Goal: Task Accomplishment & Management: Manage account settings

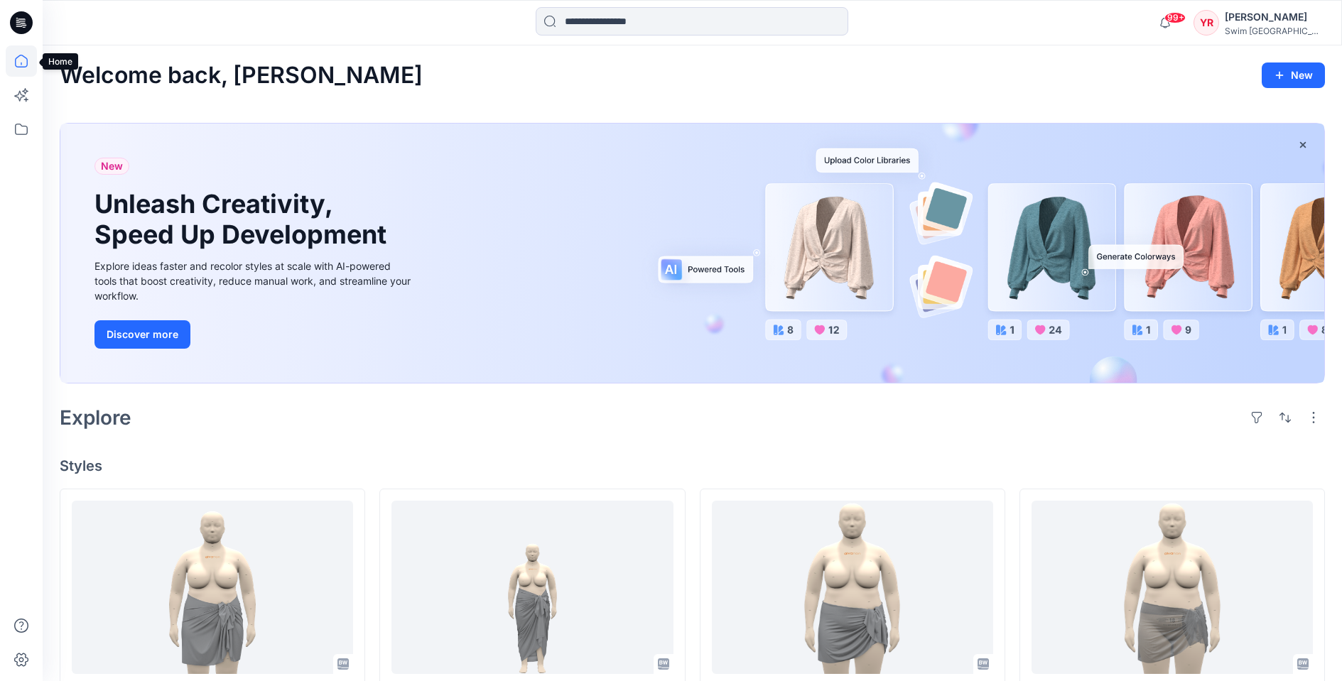
click at [26, 62] on icon at bounding box center [21, 60] width 31 height 31
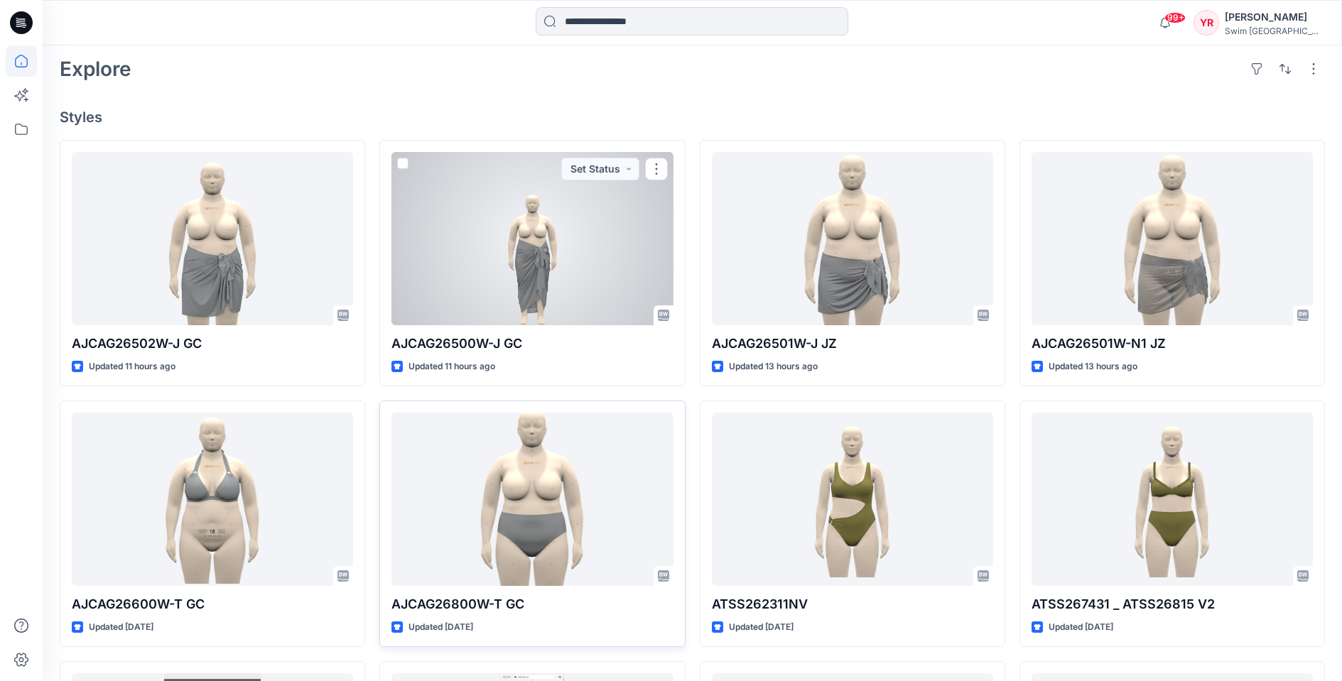
scroll to position [505, 0]
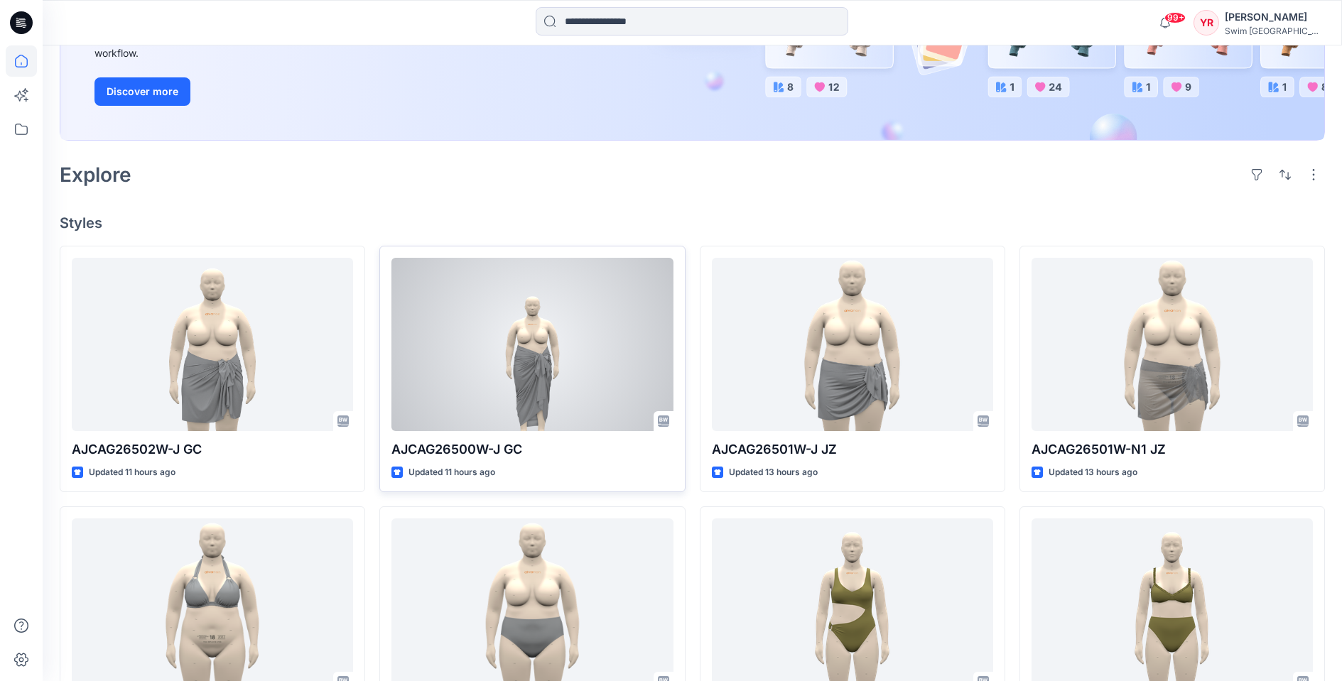
scroll to position [511, 0]
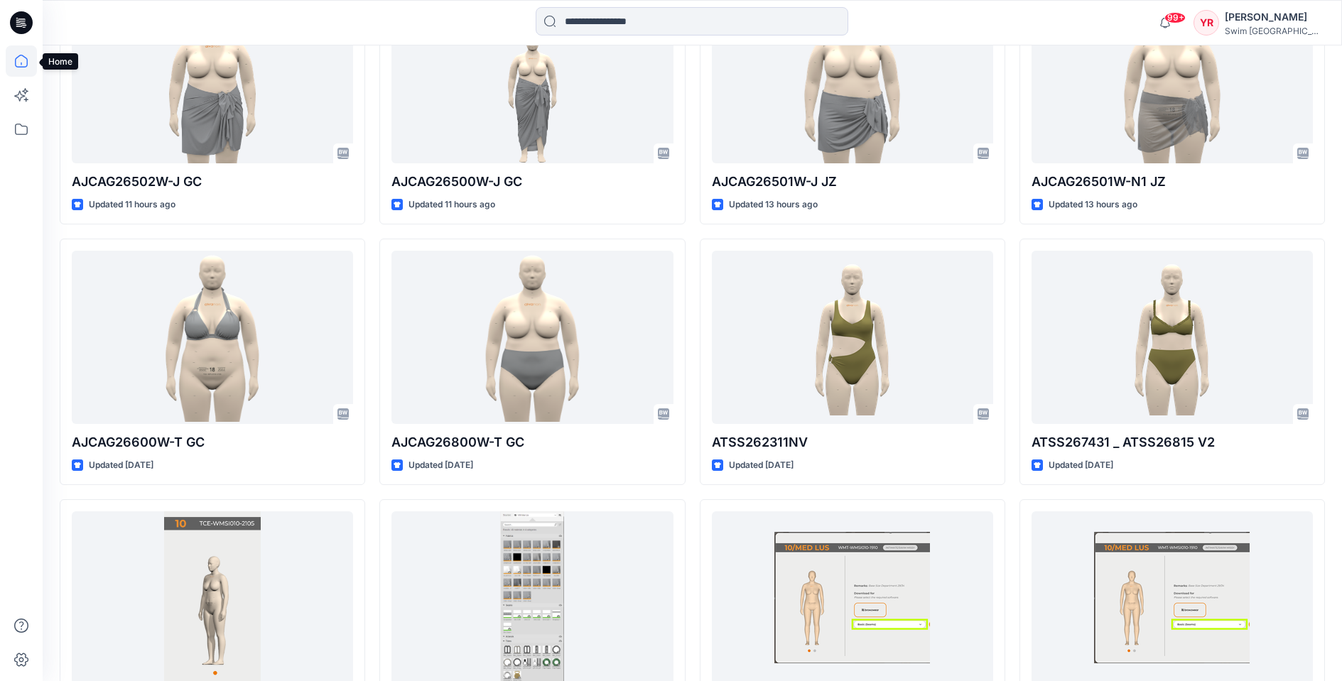
click at [21, 51] on icon at bounding box center [21, 60] width 31 height 31
click at [21, 61] on icon at bounding box center [21, 60] width 31 height 31
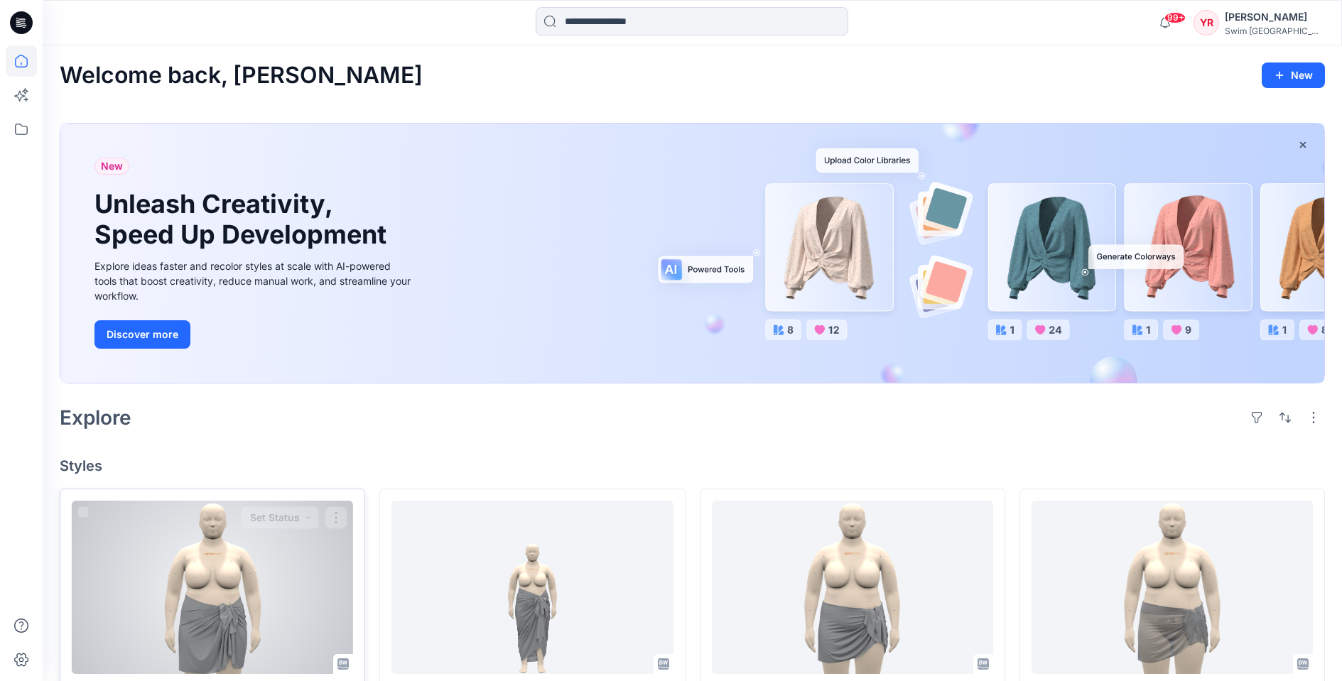
scroll to position [322, 0]
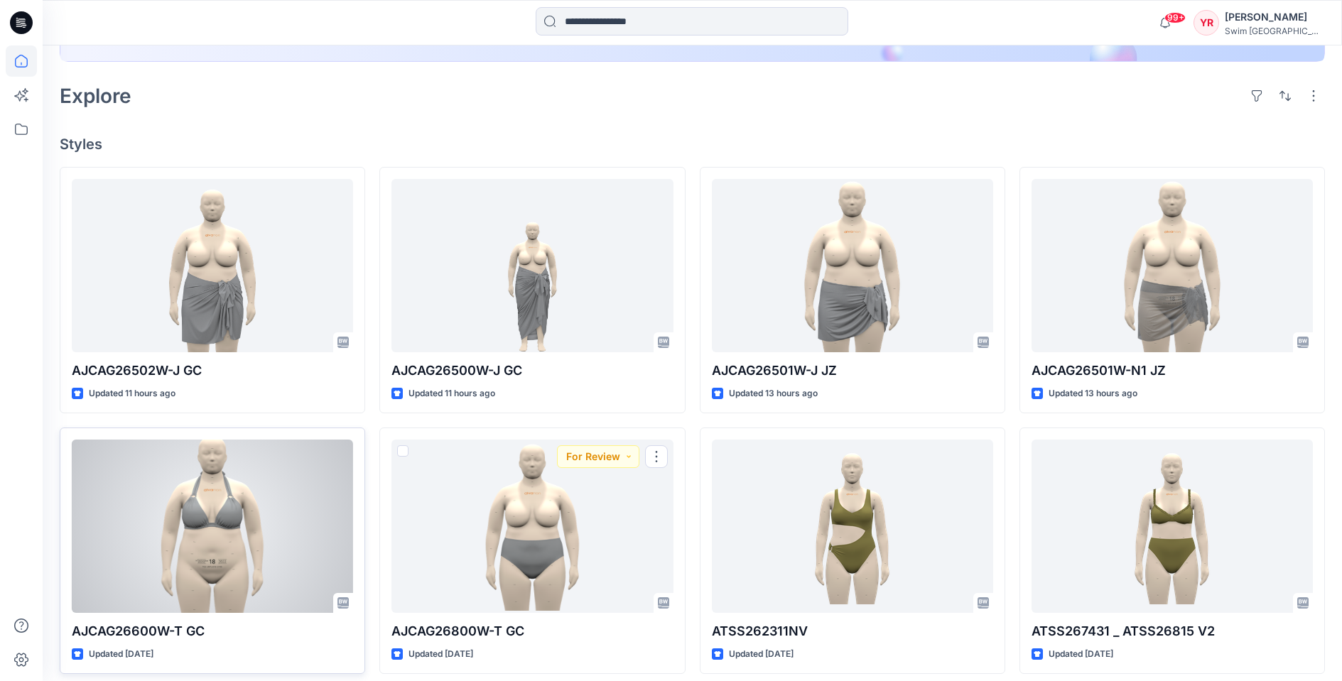
click at [176, 566] on div at bounding box center [212, 526] width 281 height 173
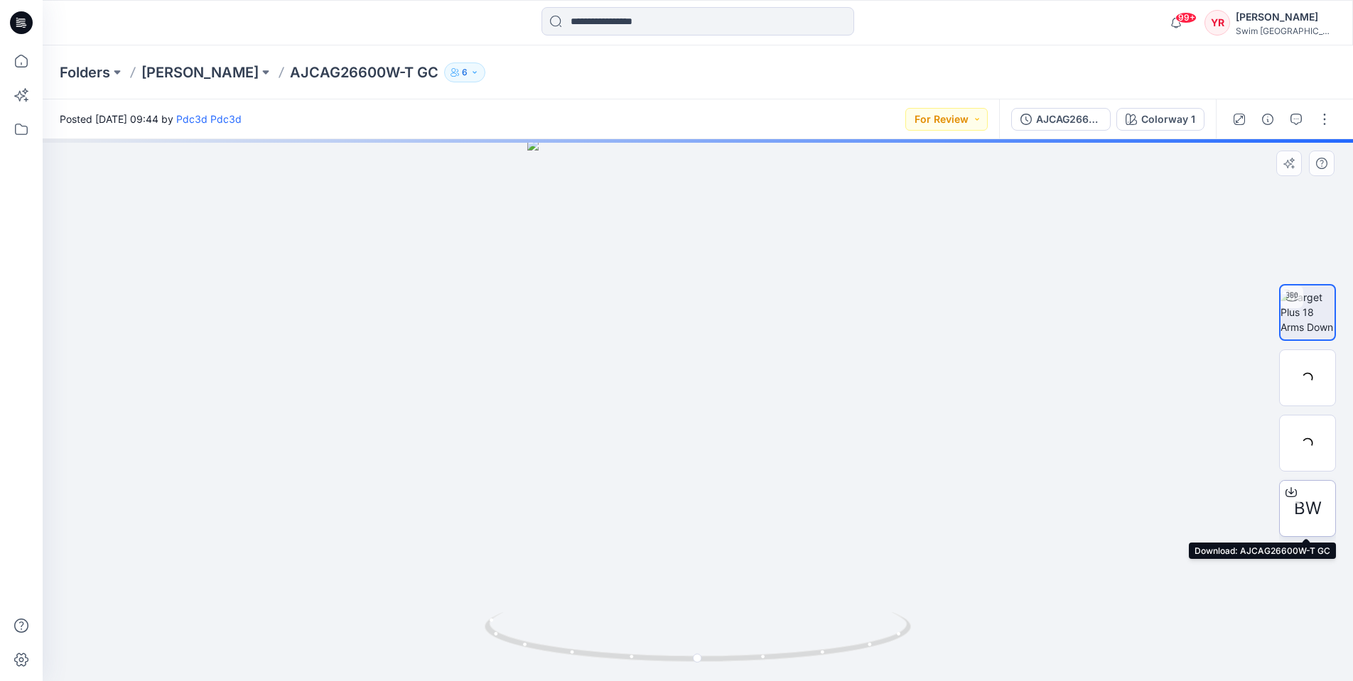
click at [1307, 508] on span "BW" at bounding box center [1308, 509] width 28 height 26
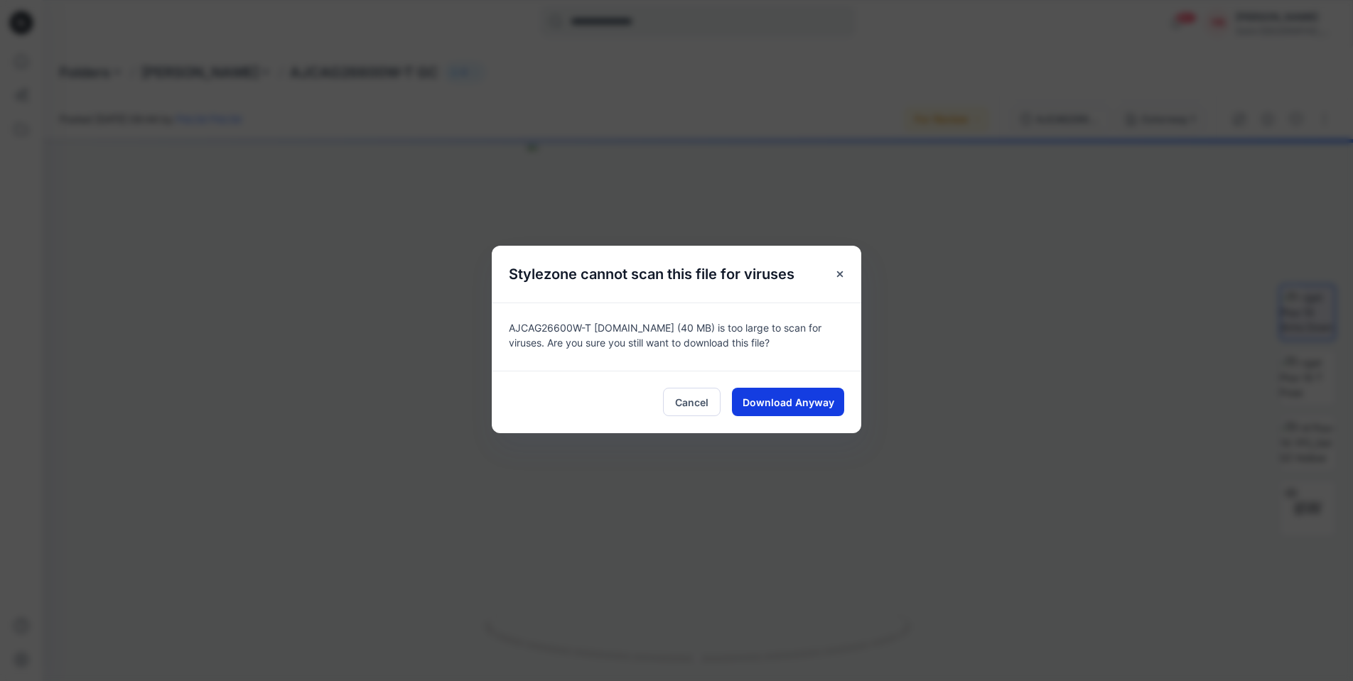
click at [758, 399] on span "Download Anyway" at bounding box center [789, 402] width 92 height 15
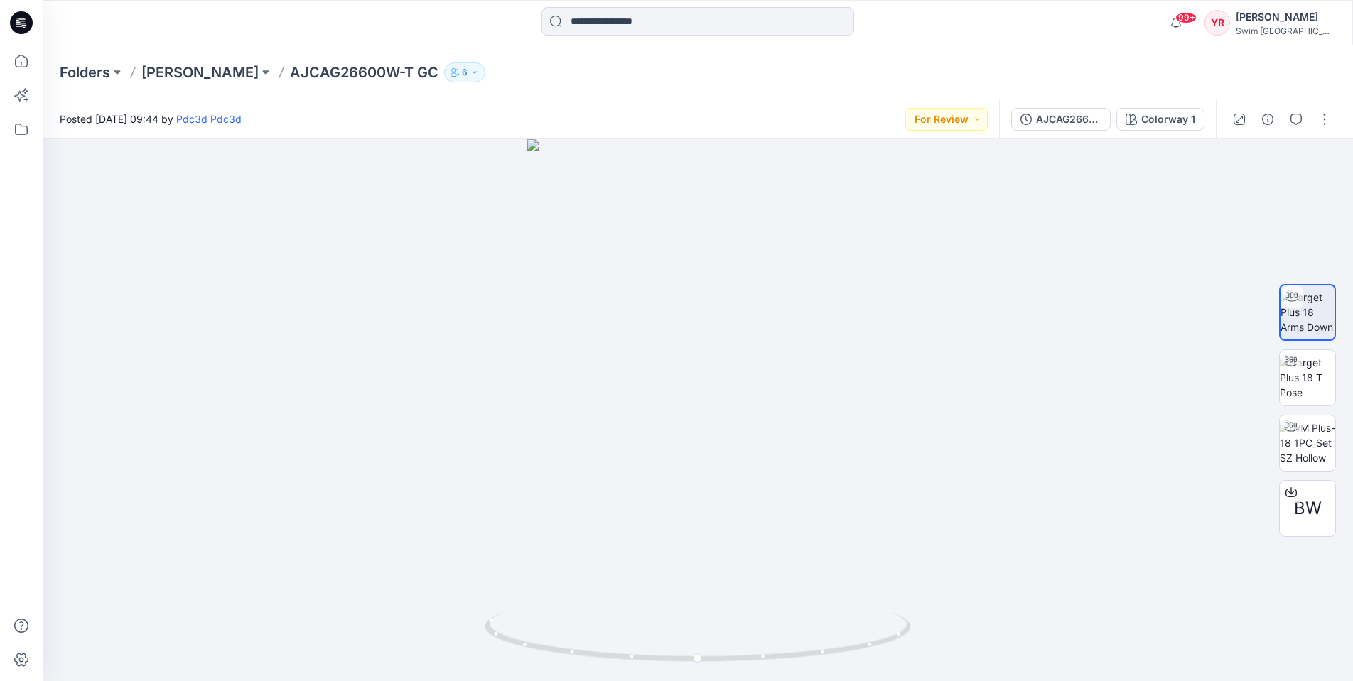
click at [1230, 23] on div "YR" at bounding box center [1218, 23] width 26 height 26
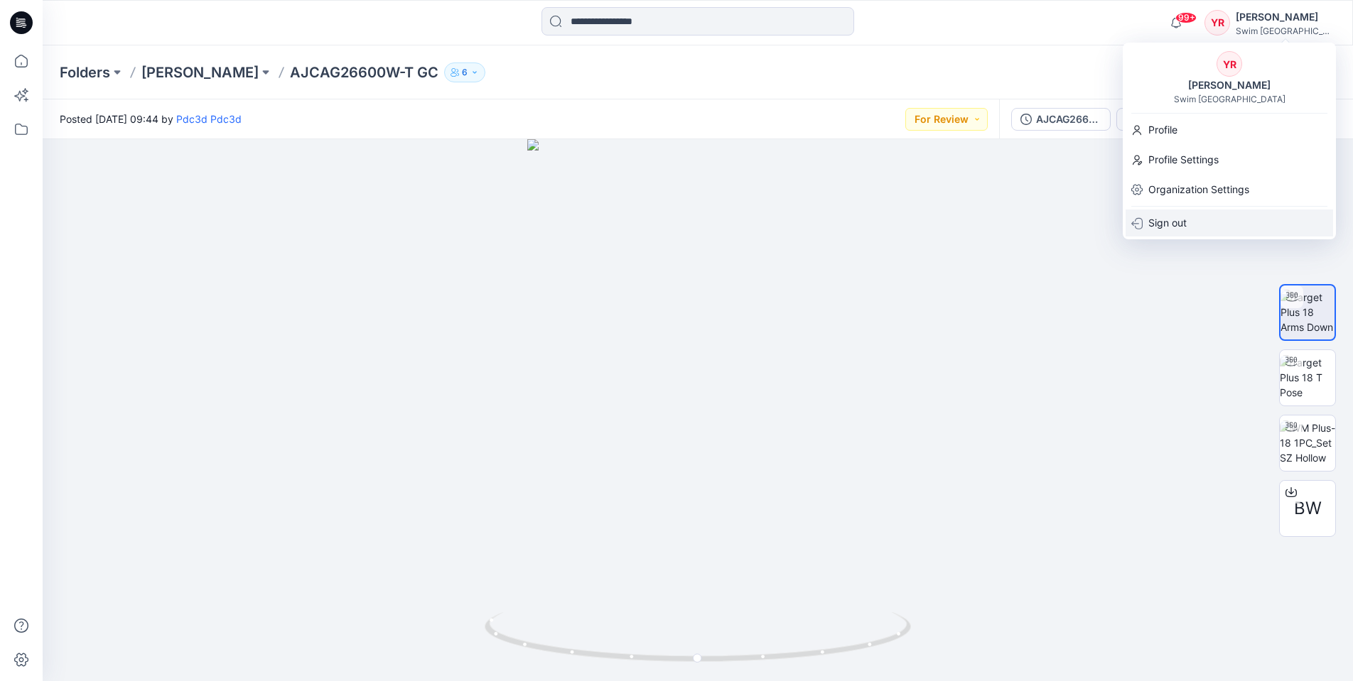
click at [1174, 227] on p "Sign out" at bounding box center [1167, 223] width 38 height 27
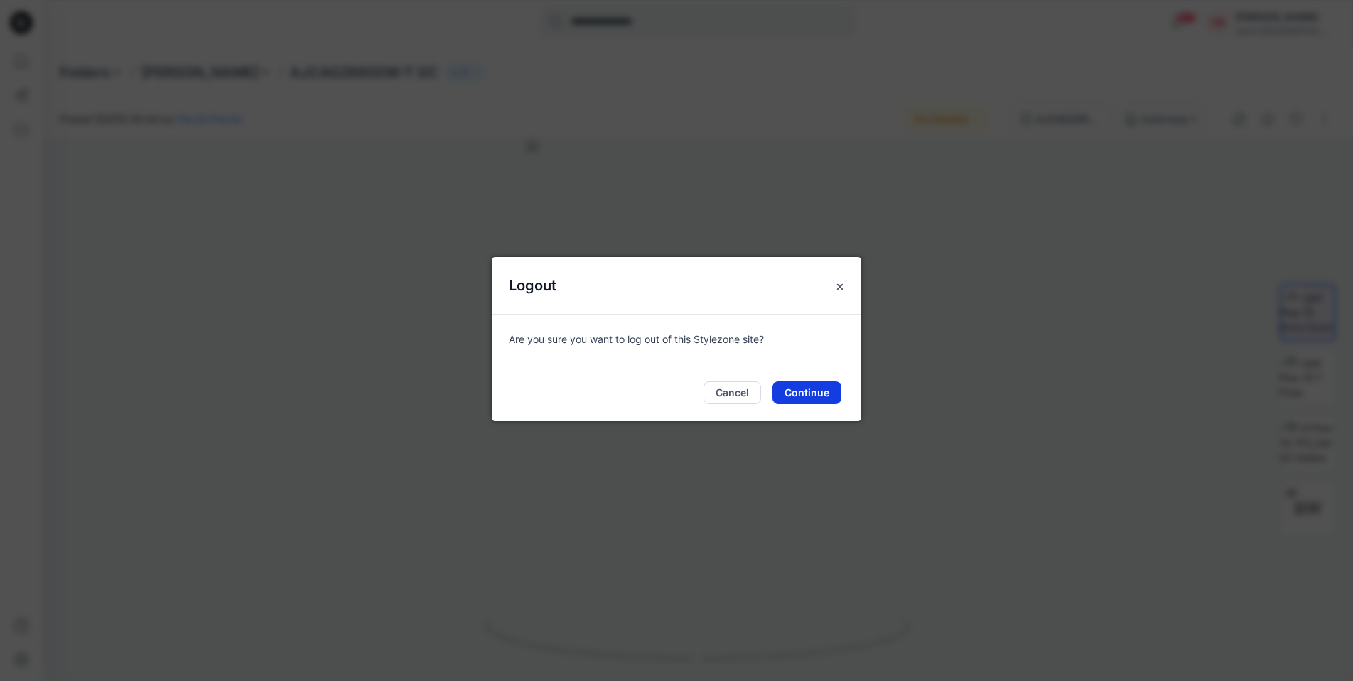
click at [793, 389] on button "Continue" at bounding box center [806, 393] width 69 height 23
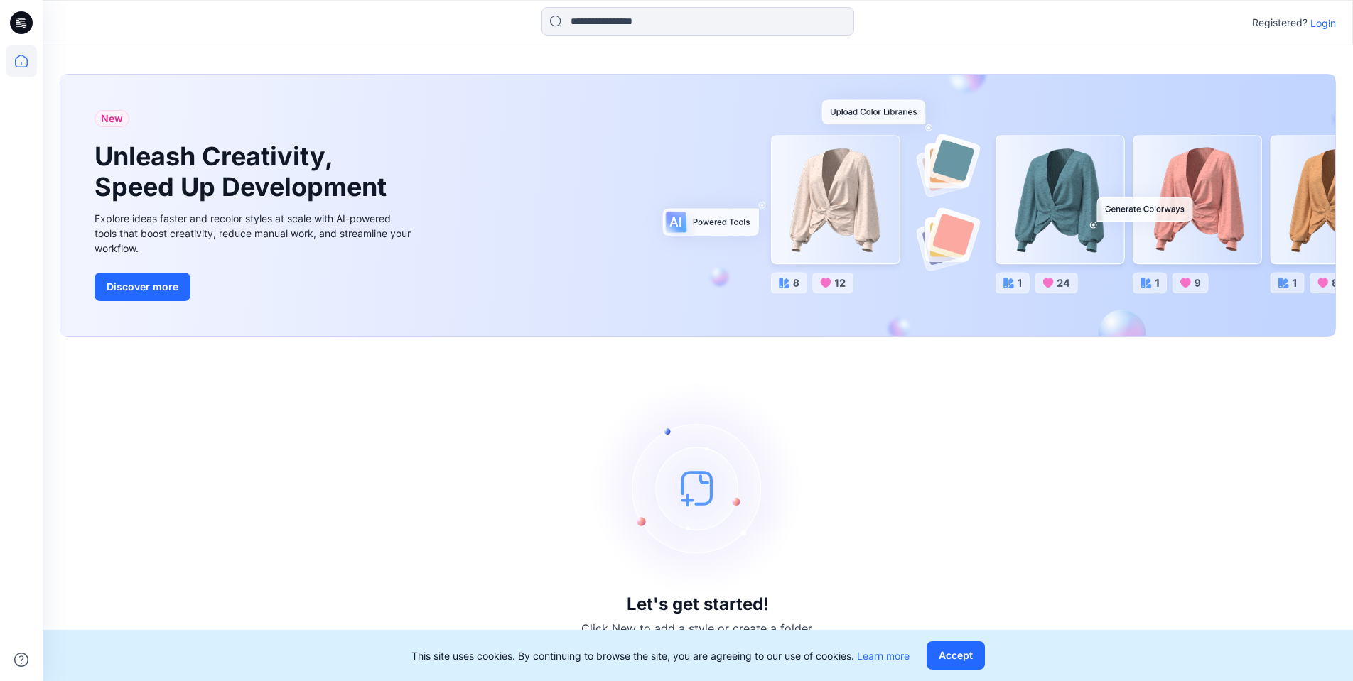
click at [23, 69] on icon at bounding box center [21, 60] width 31 height 31
click at [20, 60] on icon at bounding box center [21, 60] width 31 height 31
click at [965, 653] on button "Accept" at bounding box center [956, 656] width 58 height 28
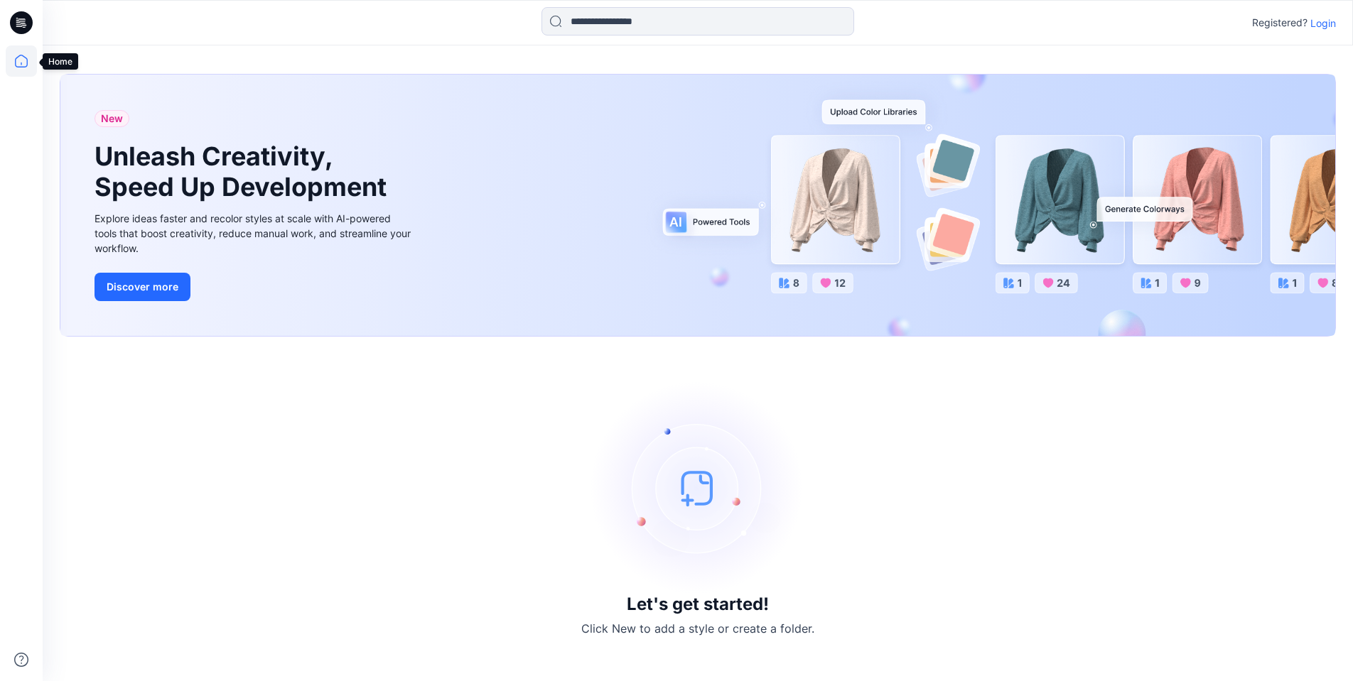
click at [17, 58] on icon at bounding box center [21, 61] width 13 height 13
click at [731, 630] on p "Click New to add a style or create a folder." at bounding box center [697, 628] width 233 height 17
click at [1320, 28] on p "Login" at bounding box center [1323, 23] width 26 height 15
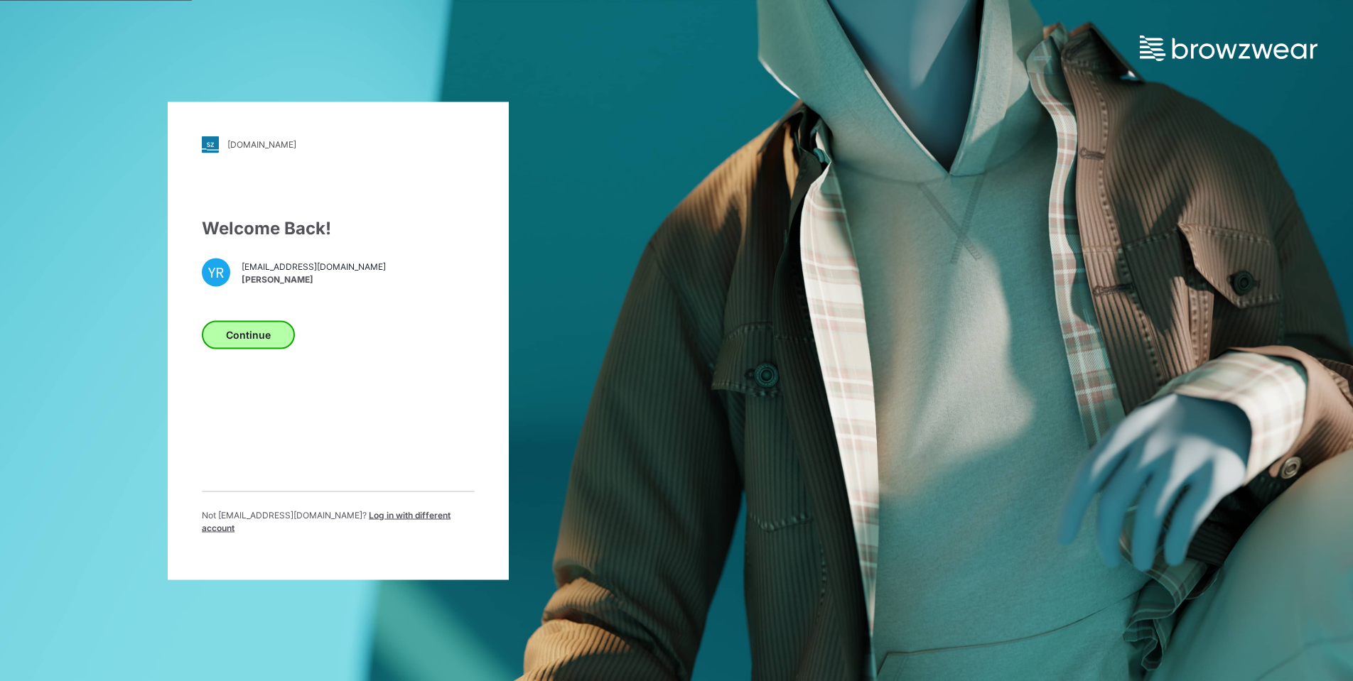
click at [253, 341] on button "Continue" at bounding box center [248, 334] width 93 height 28
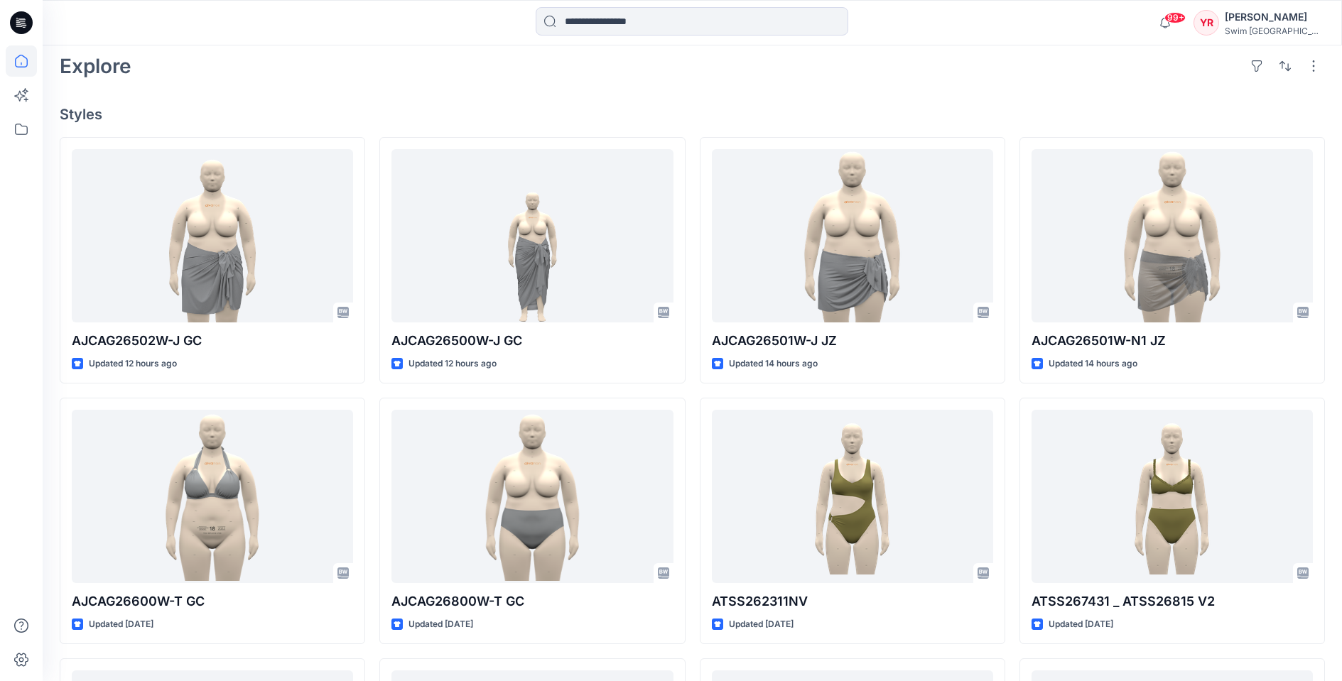
scroll to position [468, 0]
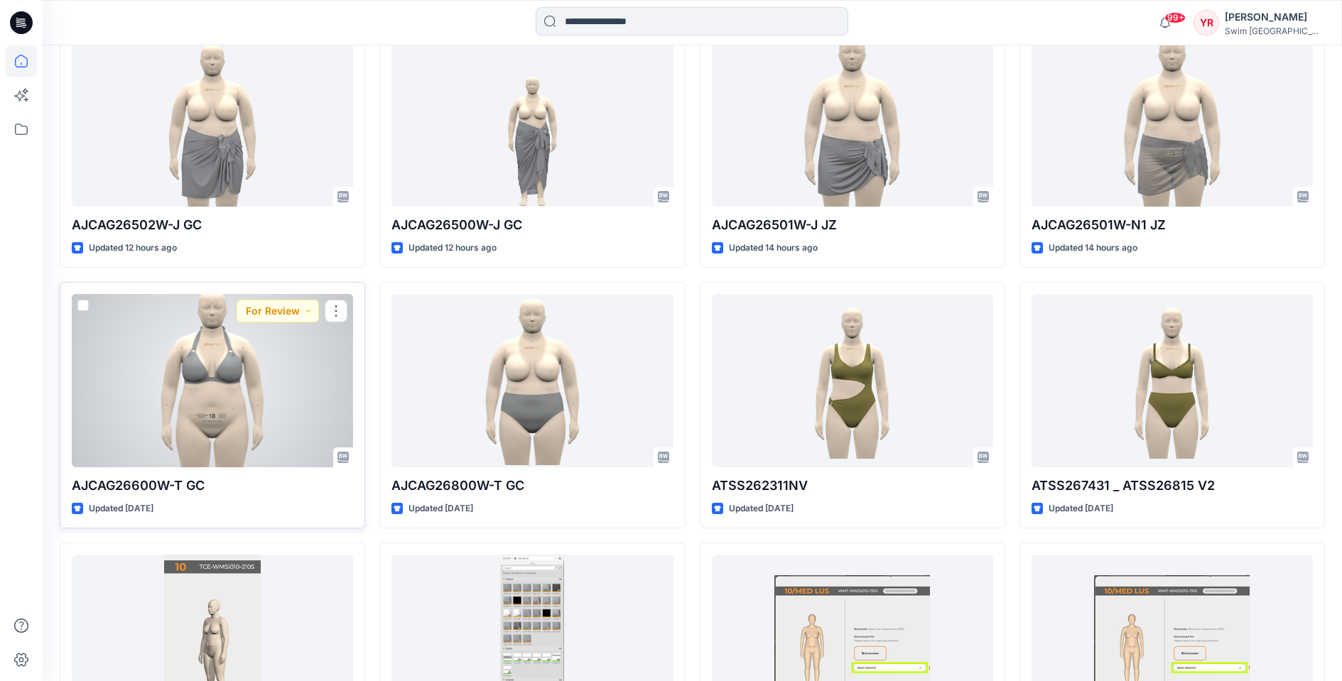
click at [225, 416] on div at bounding box center [212, 380] width 281 height 173
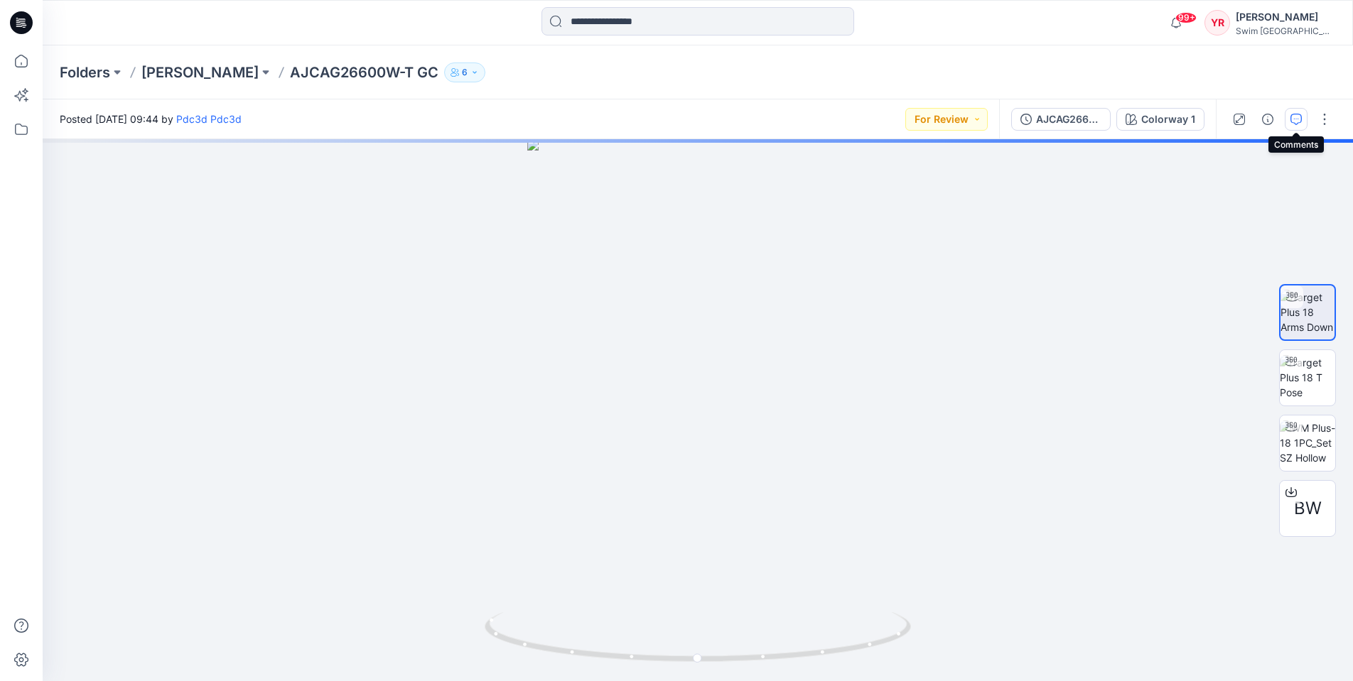
click at [1291, 118] on icon "button" at bounding box center [1295, 119] width 11 height 11
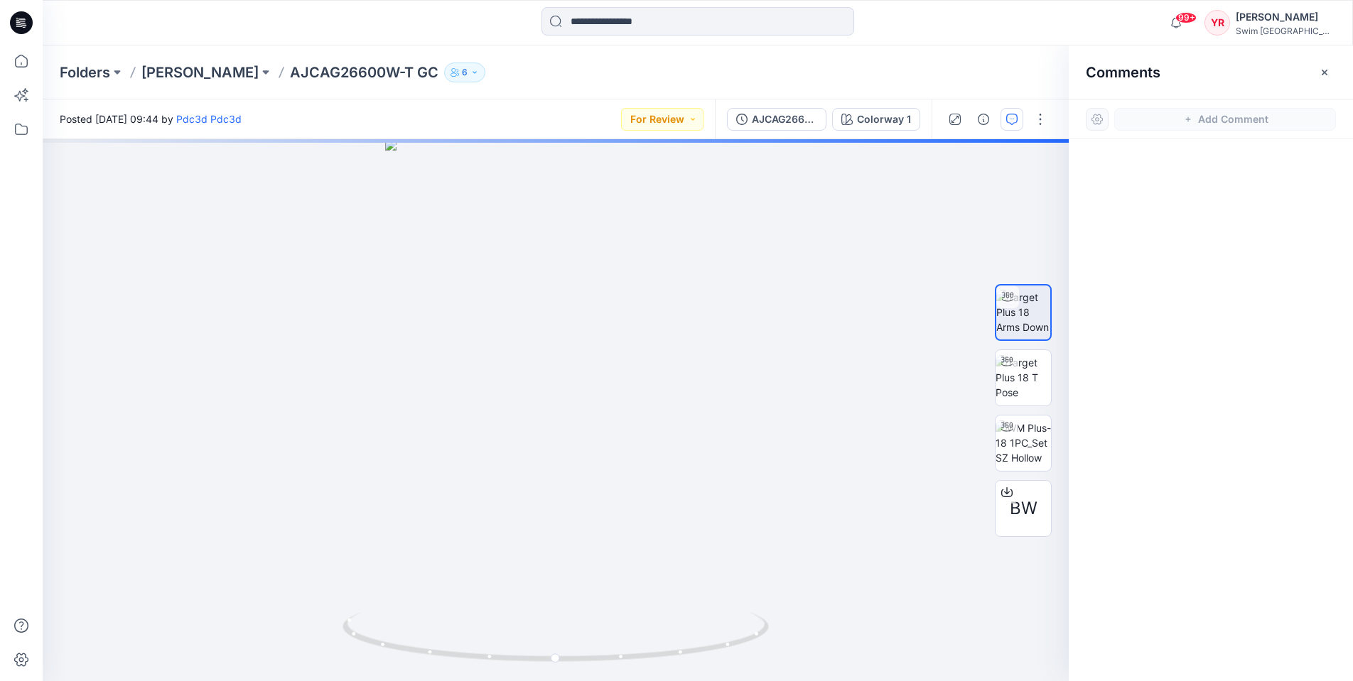
click at [557, 75] on div "Folders Ashley Graham AJCAG26600W-T GC 6" at bounding box center [642, 73] width 1165 height 20
click at [630, 70] on div "Folders Ashley Graham AJCAG26600W-T GC 6" at bounding box center [642, 73] width 1165 height 20
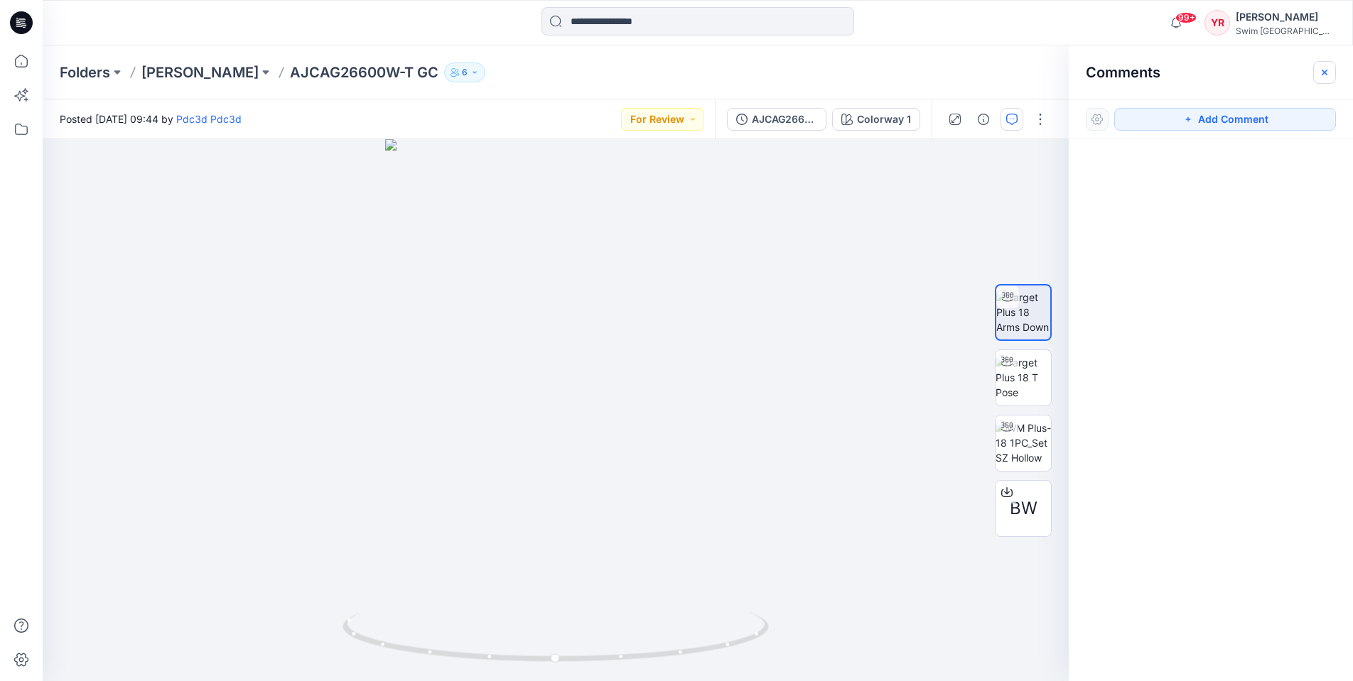
click at [1326, 70] on icon "button" at bounding box center [1325, 72] width 6 height 6
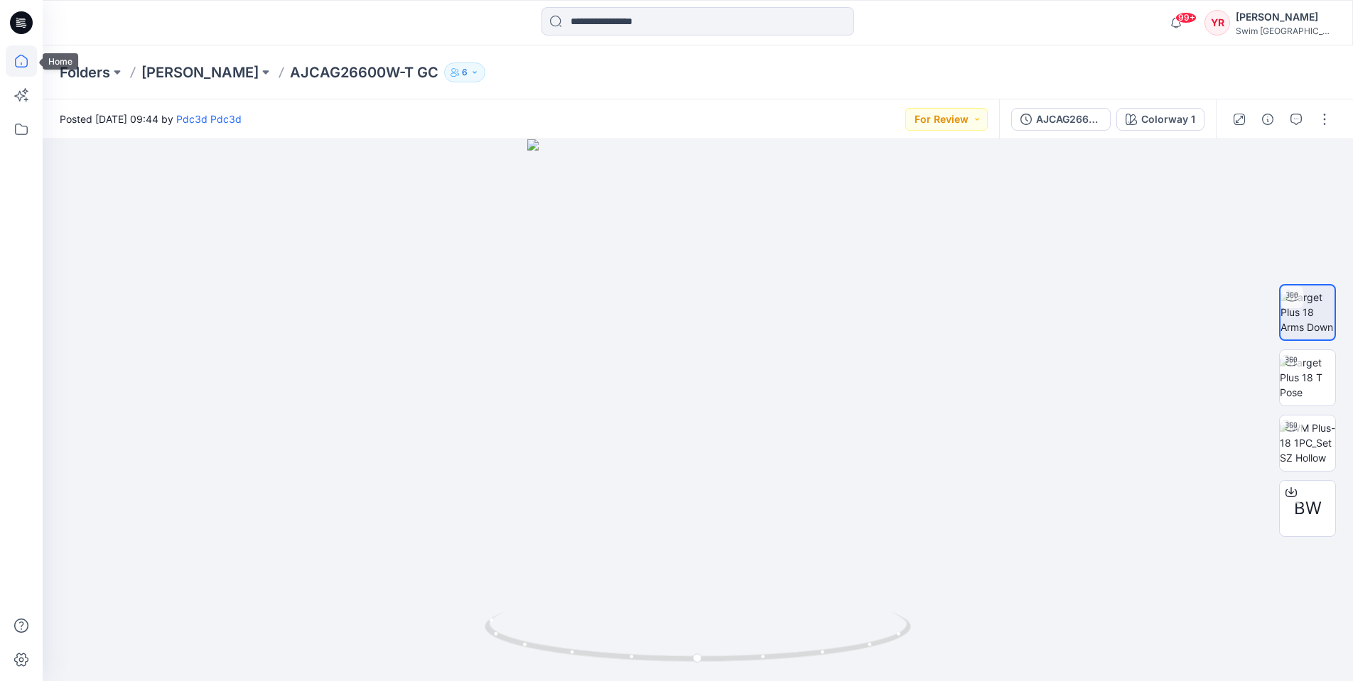
click at [29, 59] on icon at bounding box center [21, 60] width 31 height 31
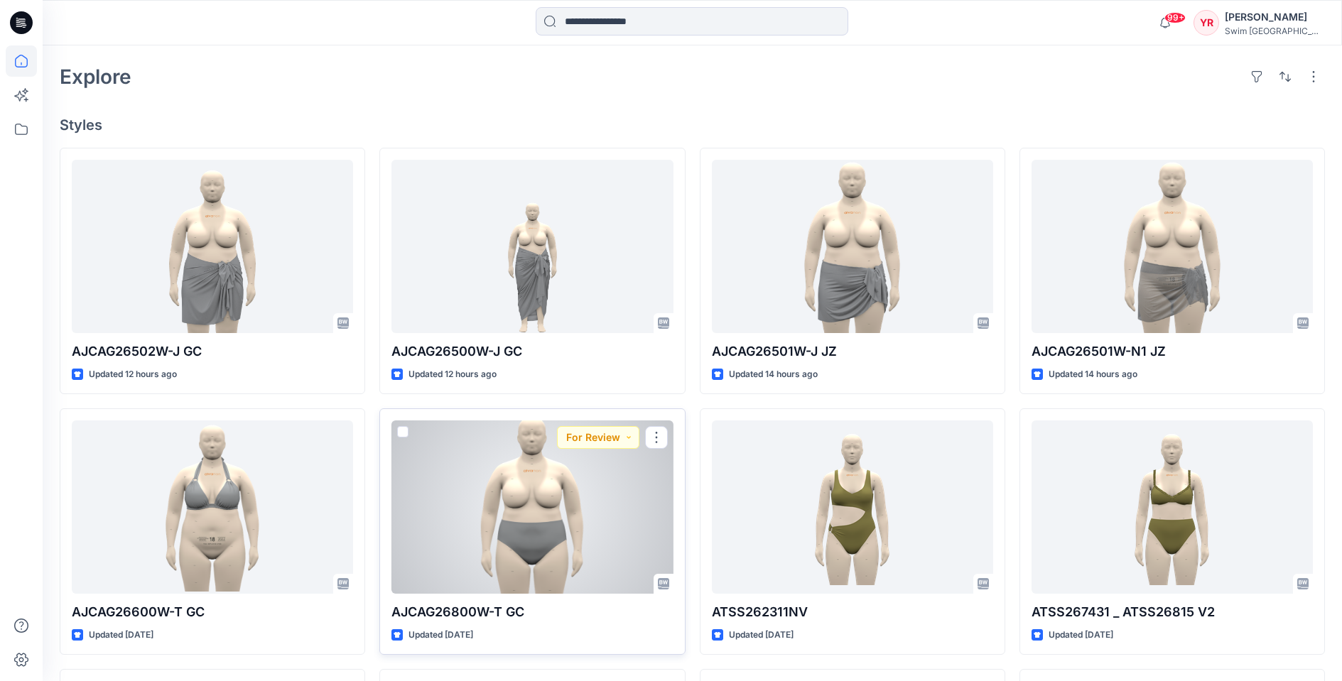
scroll to position [338, 0]
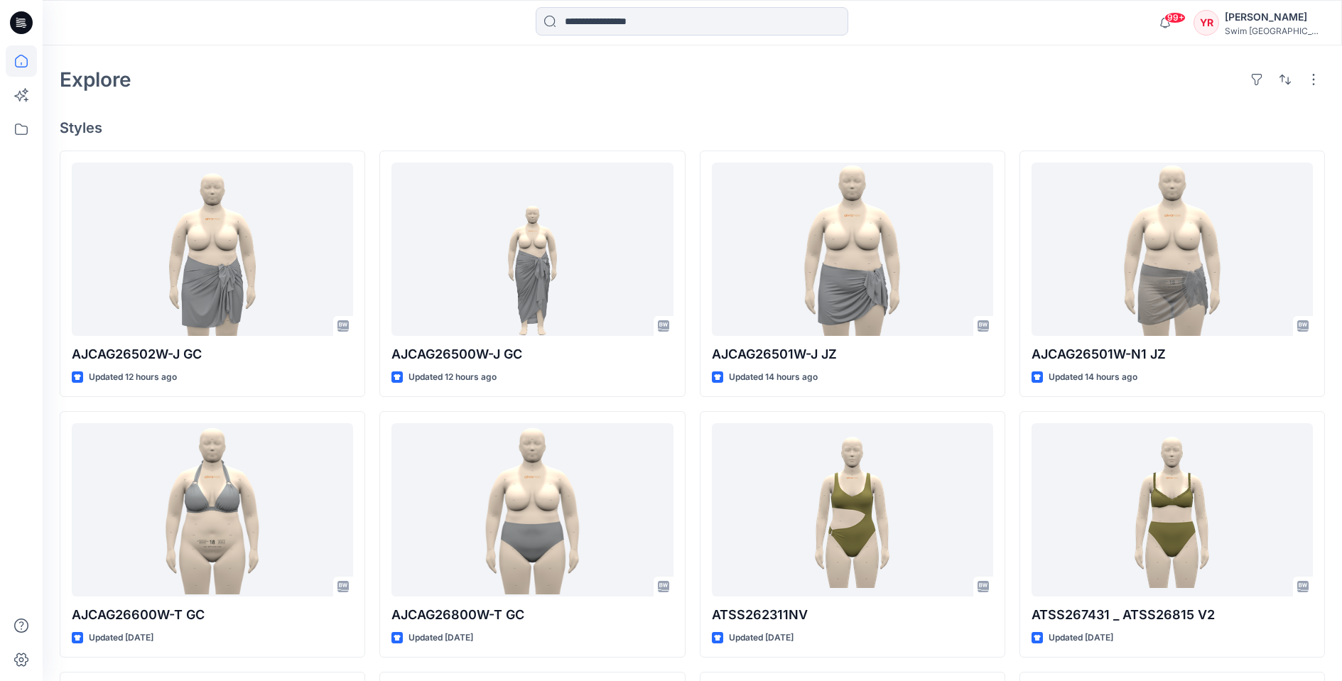
click at [1219, 19] on div "YR" at bounding box center [1207, 23] width 26 height 26
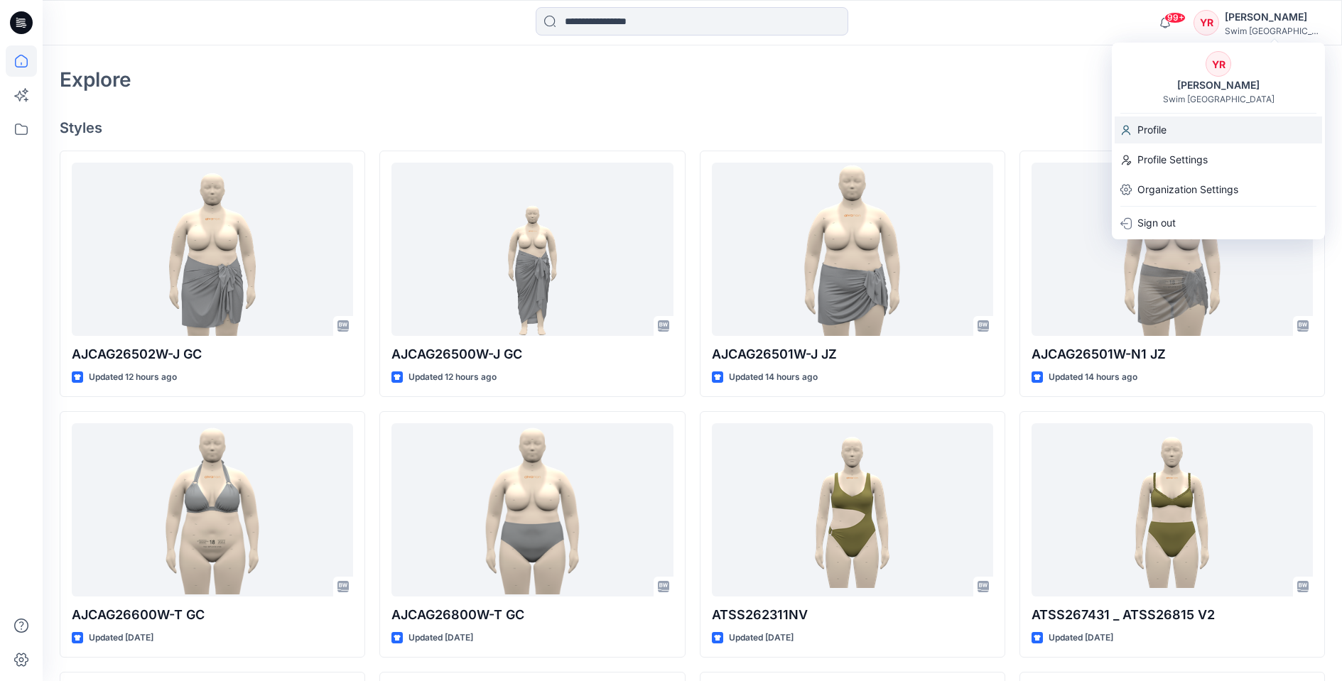
click at [1209, 138] on div "Profile" at bounding box center [1219, 130] width 208 height 27
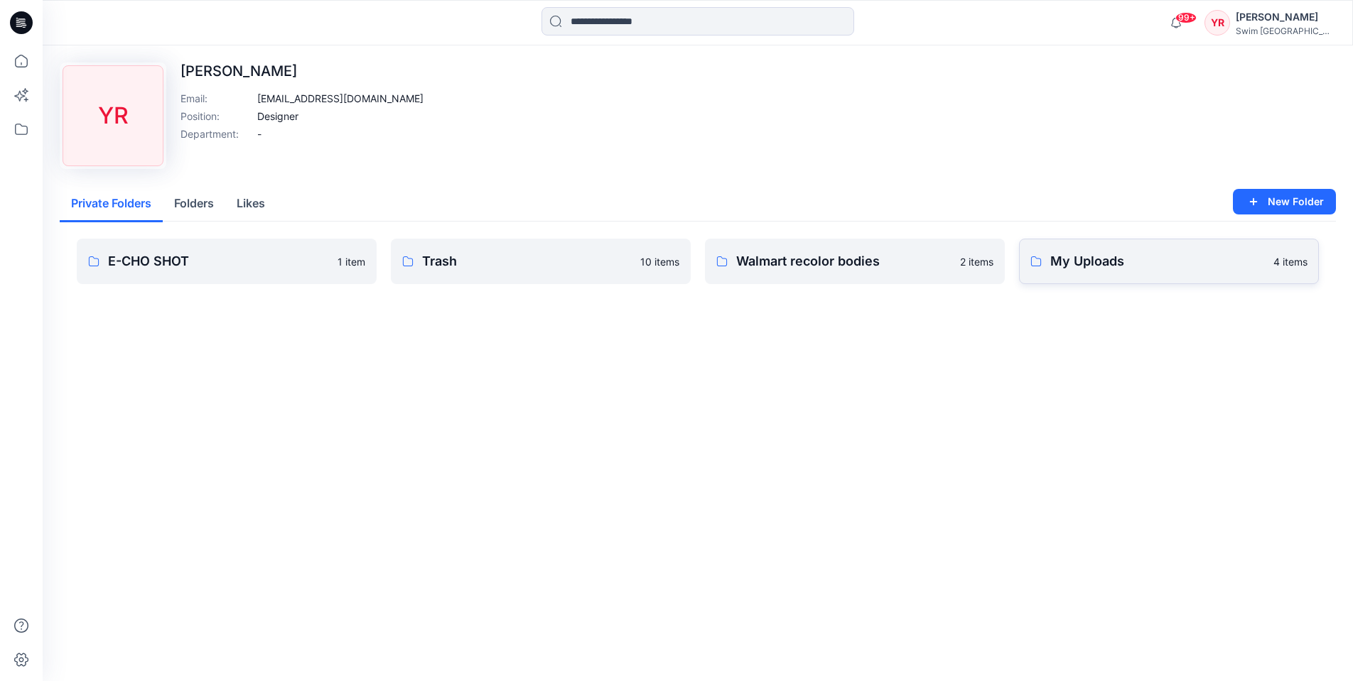
click at [1153, 269] on p "My Uploads" at bounding box center [1157, 262] width 215 height 20
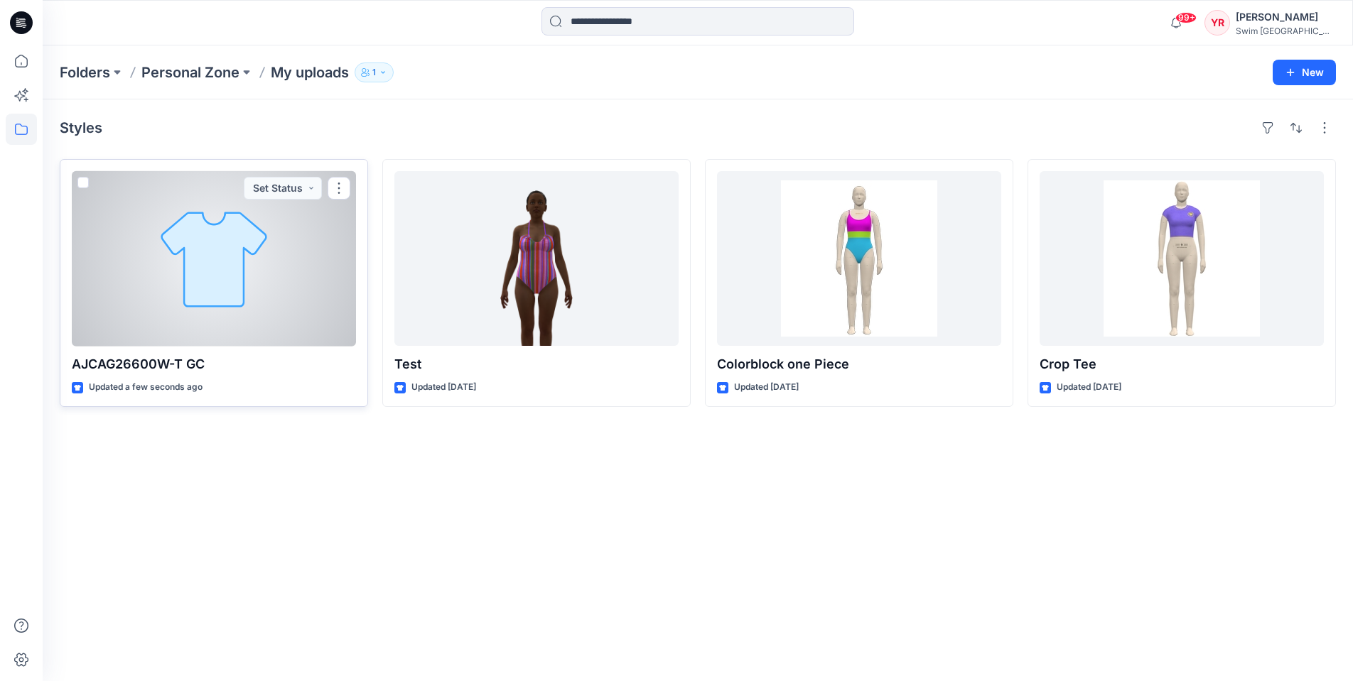
click at [165, 280] on div at bounding box center [214, 258] width 284 height 175
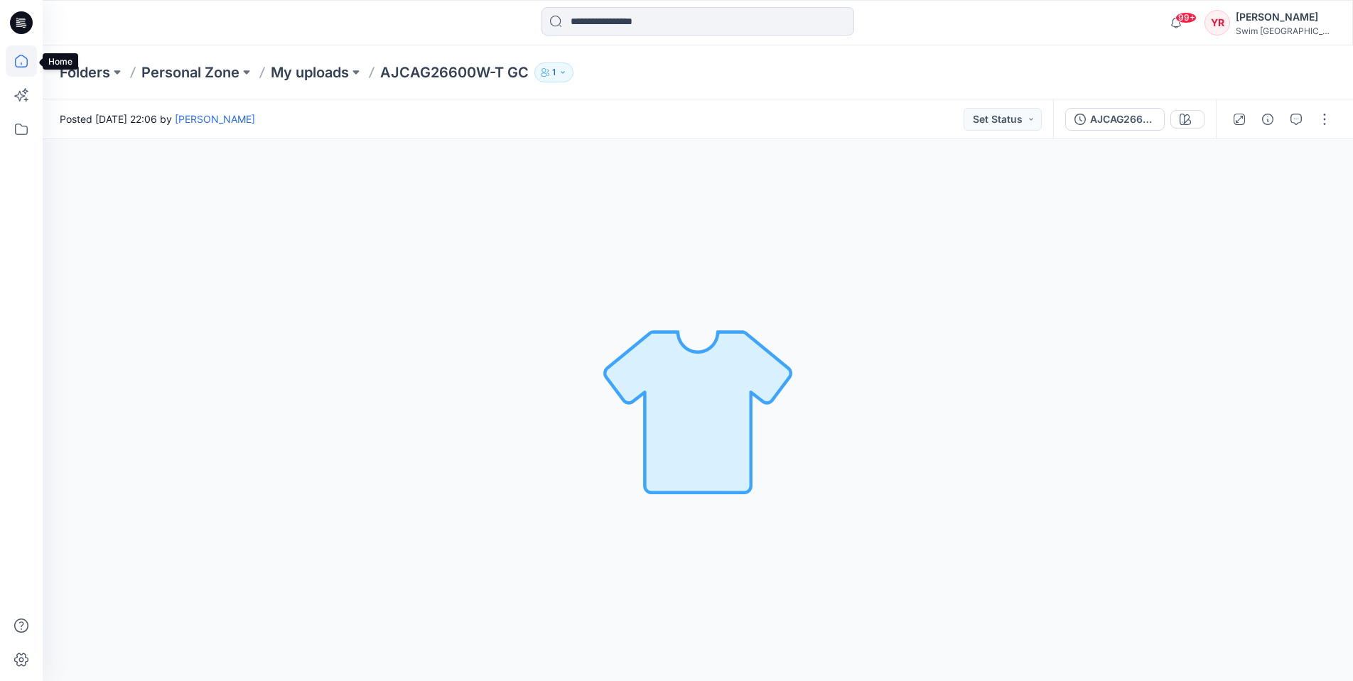
click at [26, 70] on icon at bounding box center [21, 60] width 31 height 31
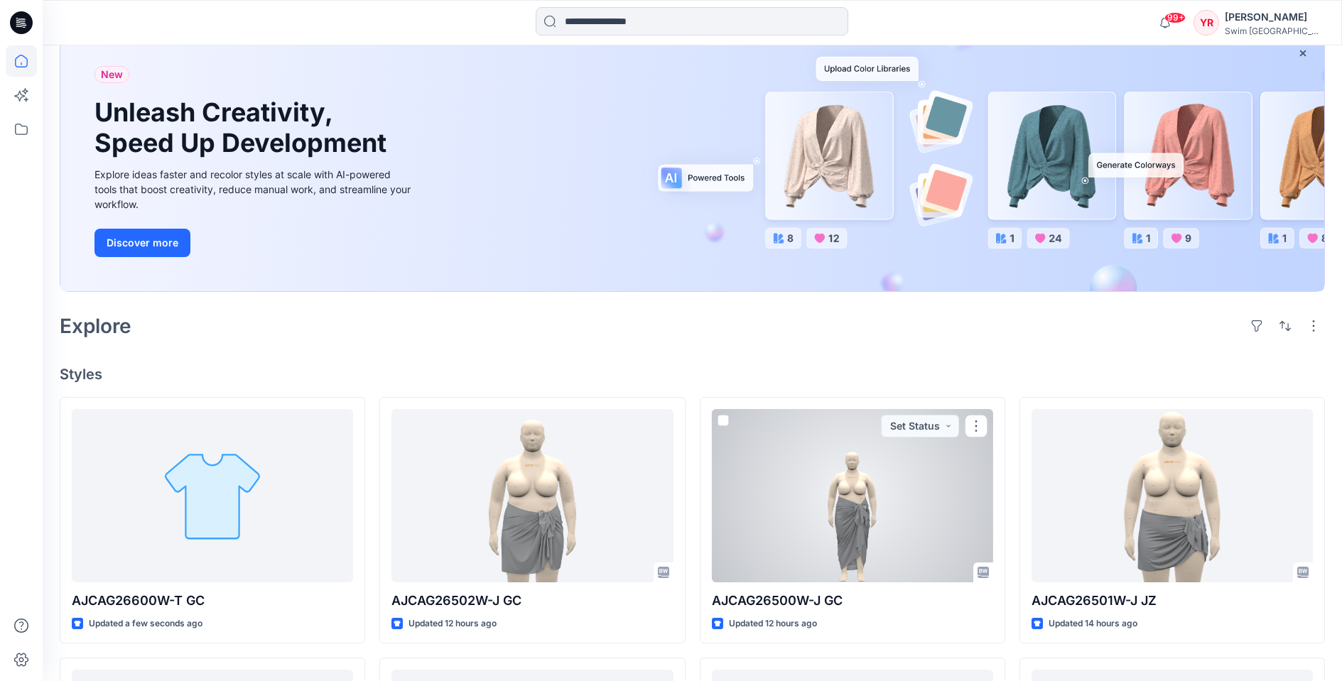
scroll to position [203, 0]
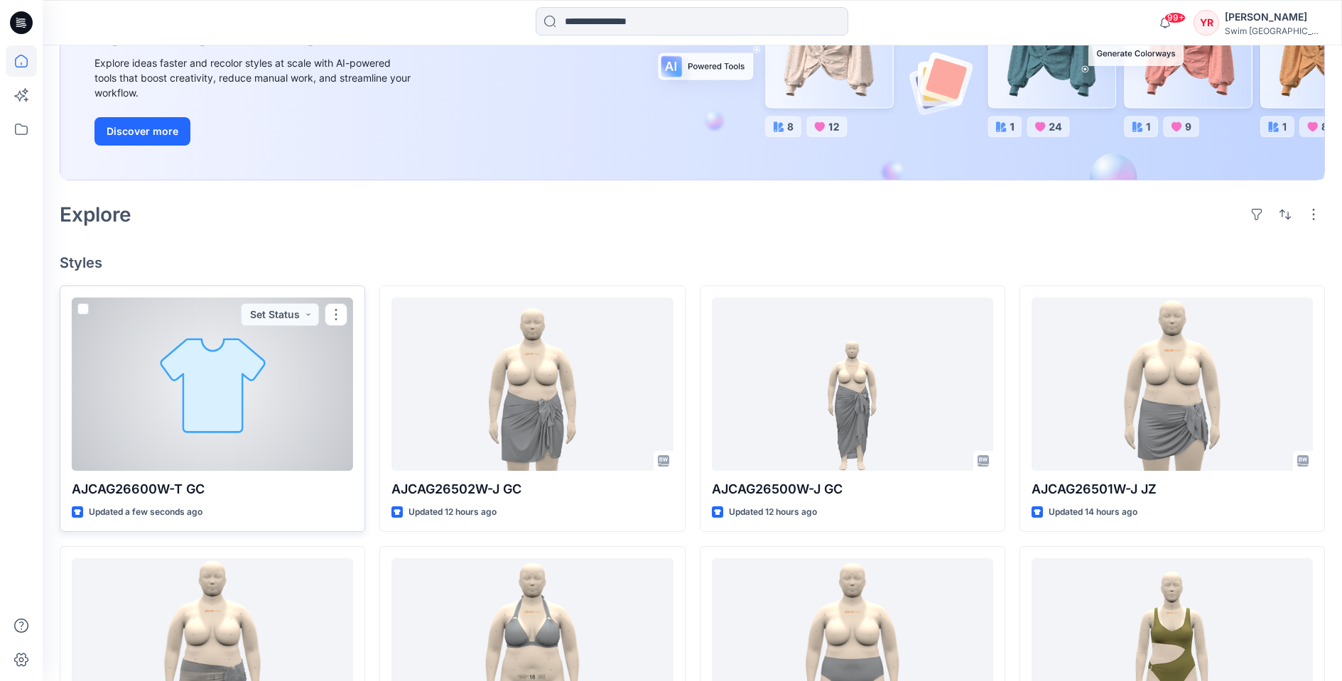
click at [176, 382] on div at bounding box center [212, 384] width 281 height 173
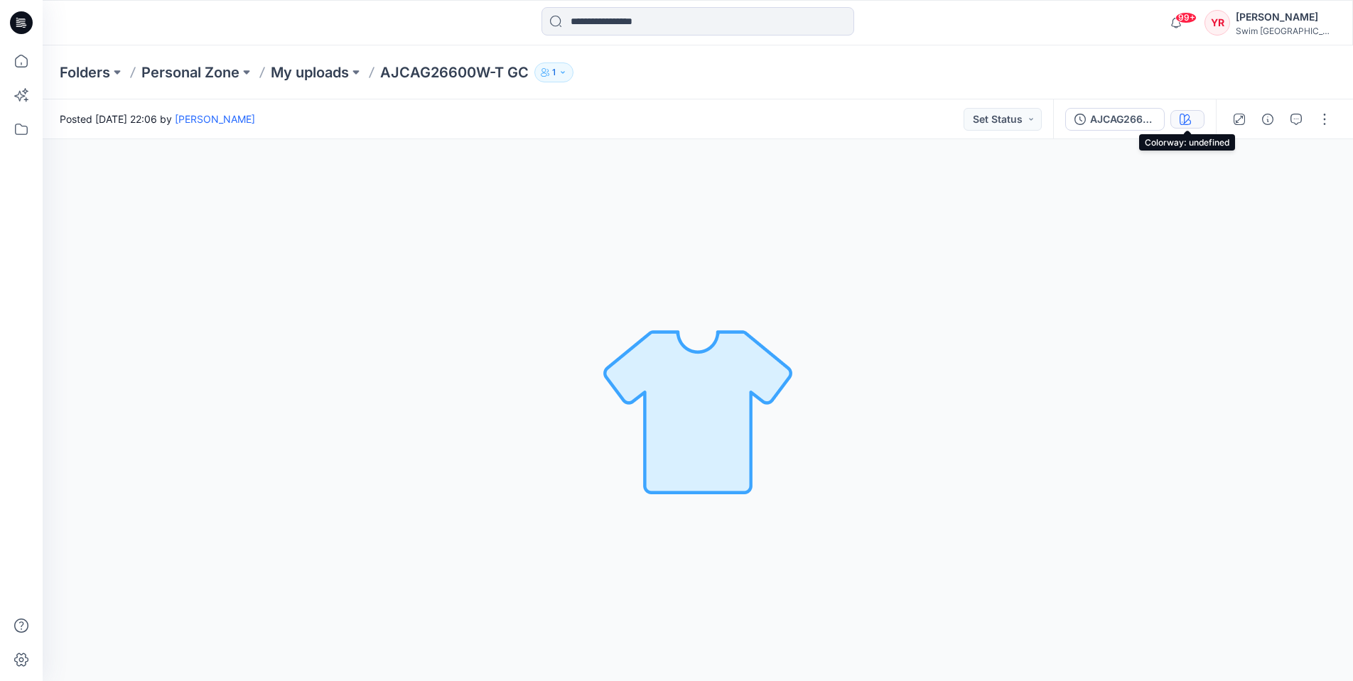
click at [1193, 116] on button "button" at bounding box center [1187, 119] width 34 height 18
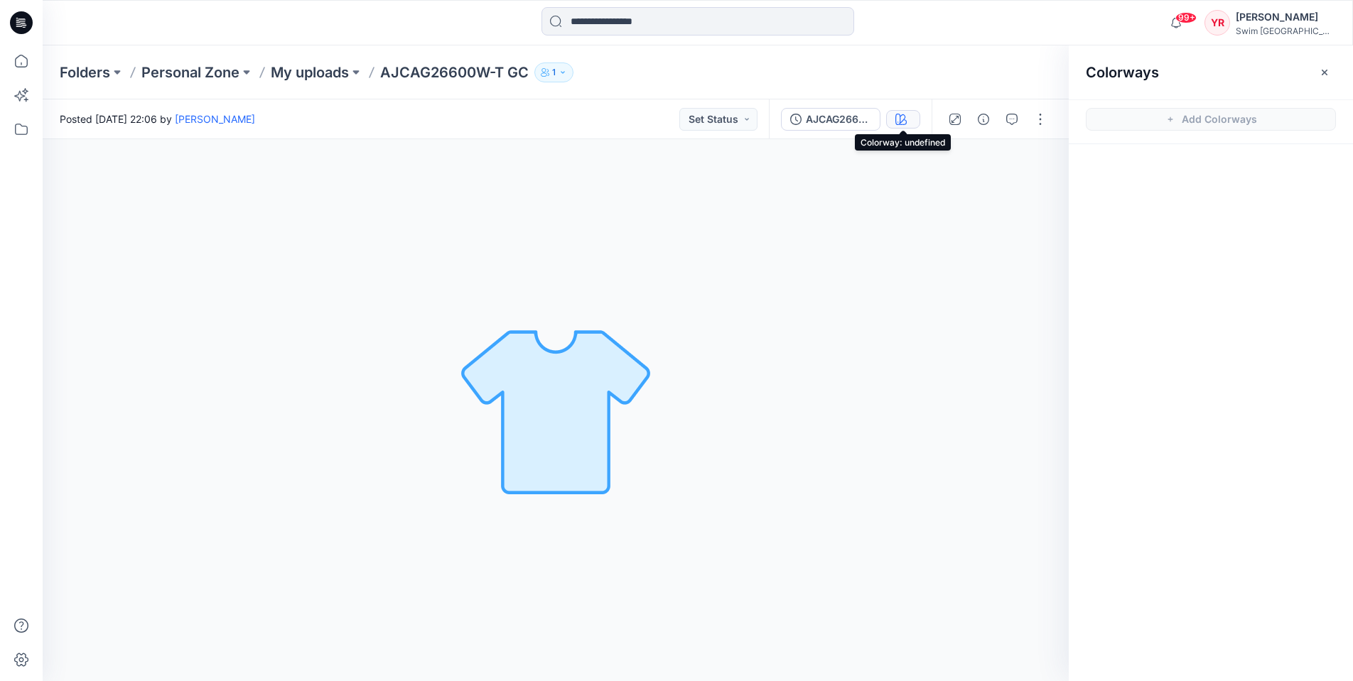
click at [898, 119] on icon "button" at bounding box center [900, 119] width 11 height 11
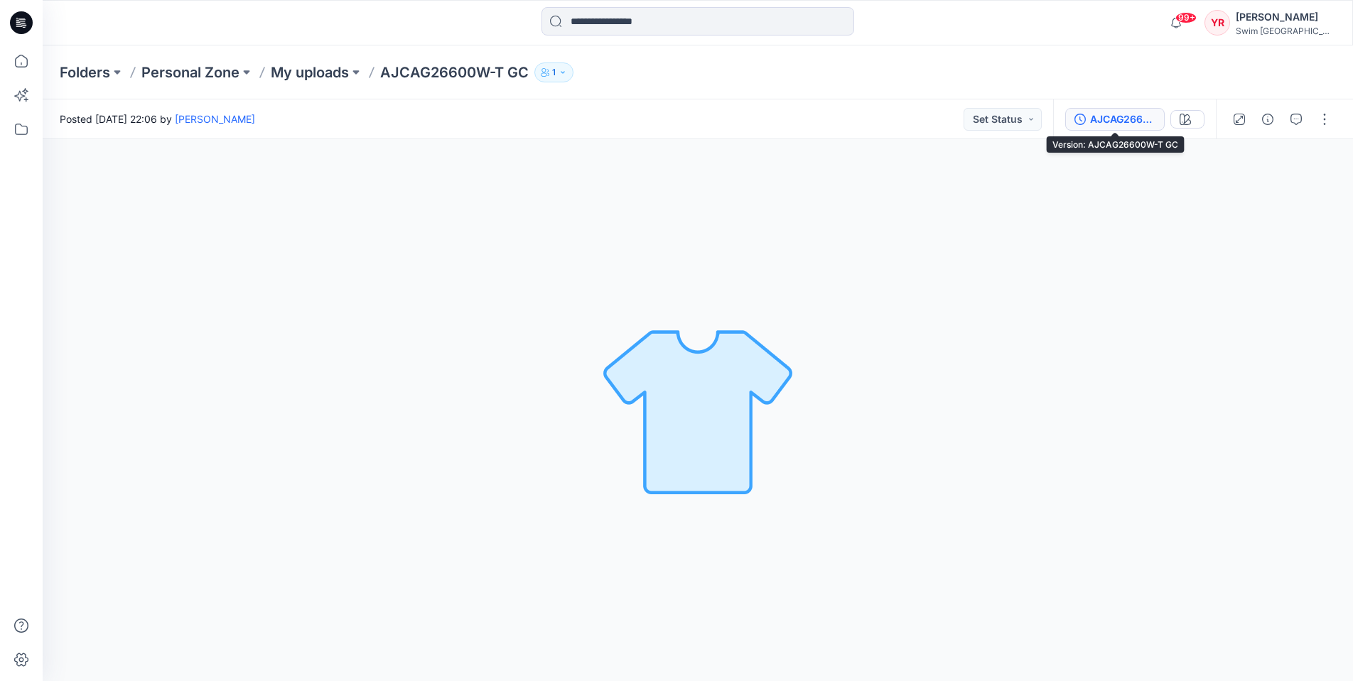
click at [1092, 125] on div "AJCAG26600W-T GC" at bounding box center [1122, 120] width 65 height 16
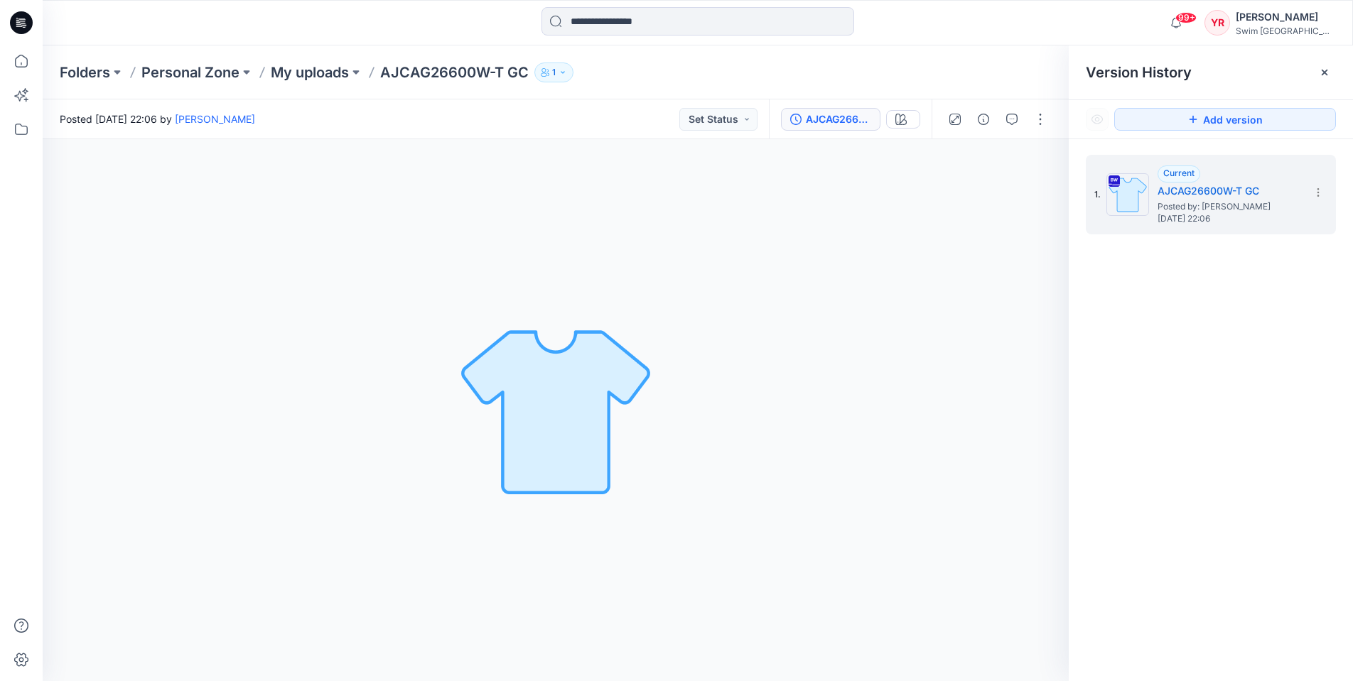
click at [1223, 429] on div "1. Current AJCAG26600W-T GC Posted by: Yesenia Reyes Monday, August 25, 2025 22…" at bounding box center [1211, 420] width 284 height 563
click at [14, 68] on icon at bounding box center [21, 60] width 31 height 31
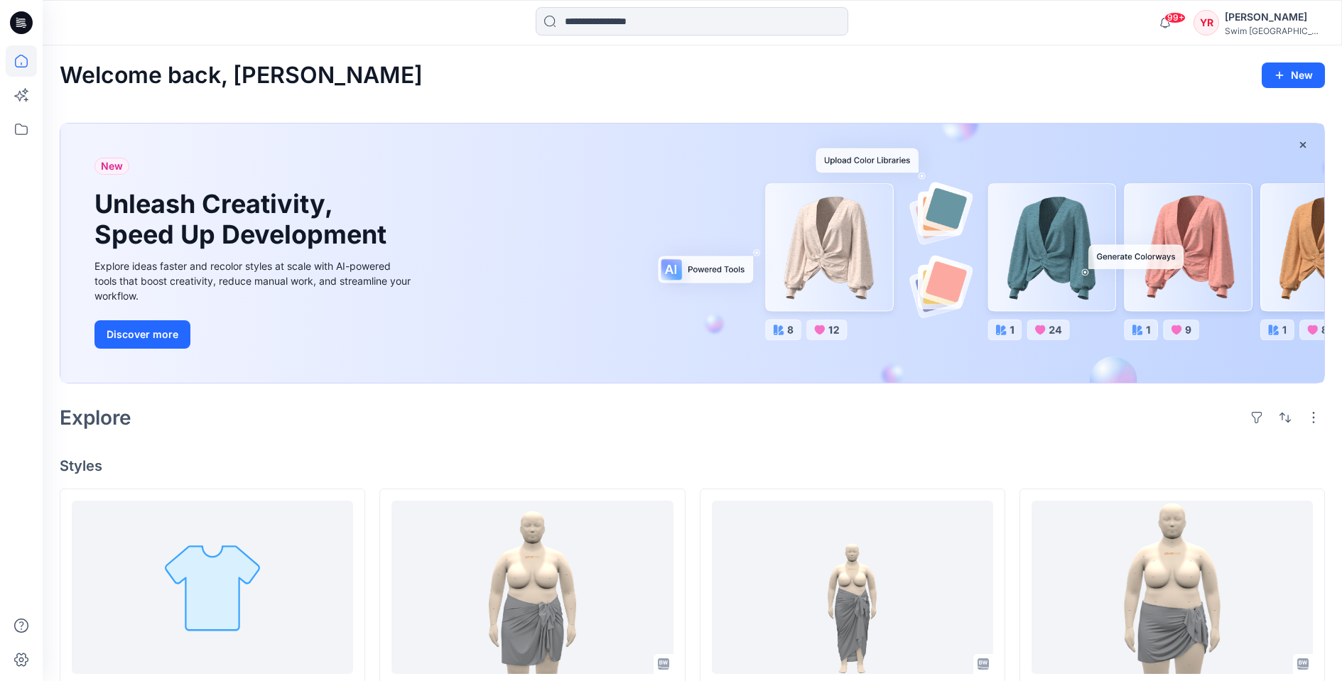
scroll to position [289, 0]
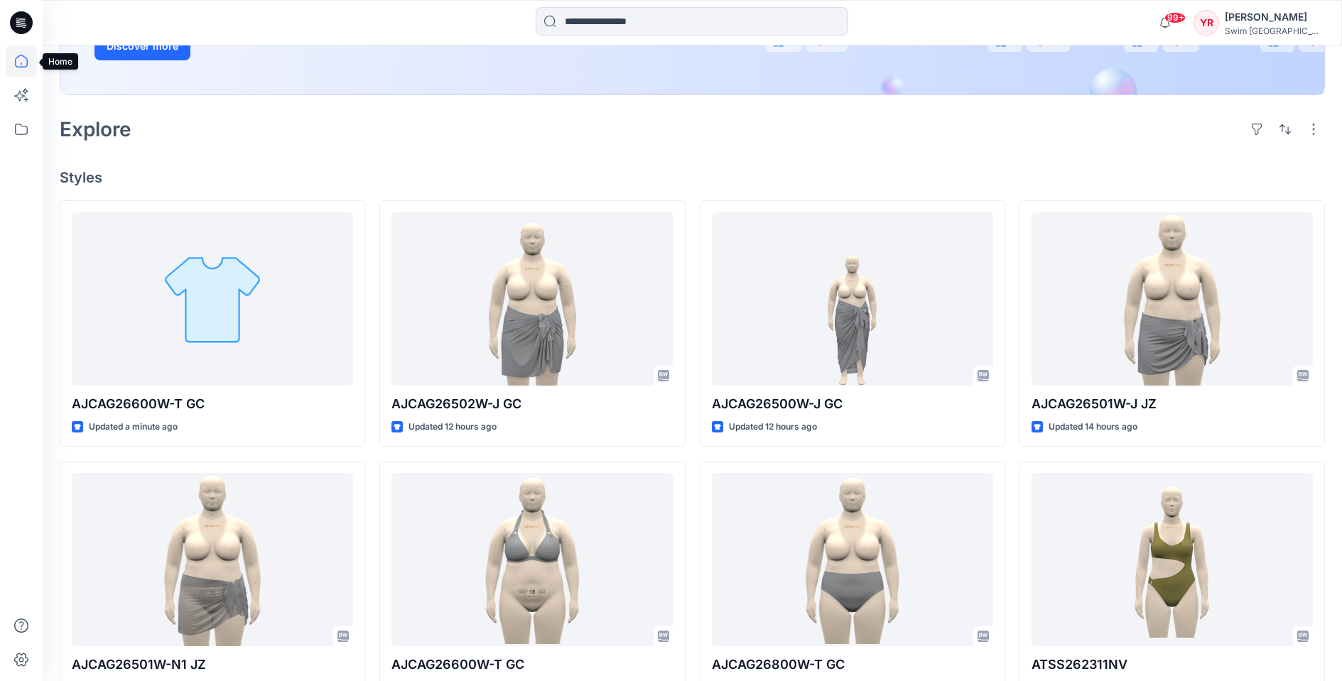
click at [15, 67] on icon at bounding box center [21, 60] width 31 height 31
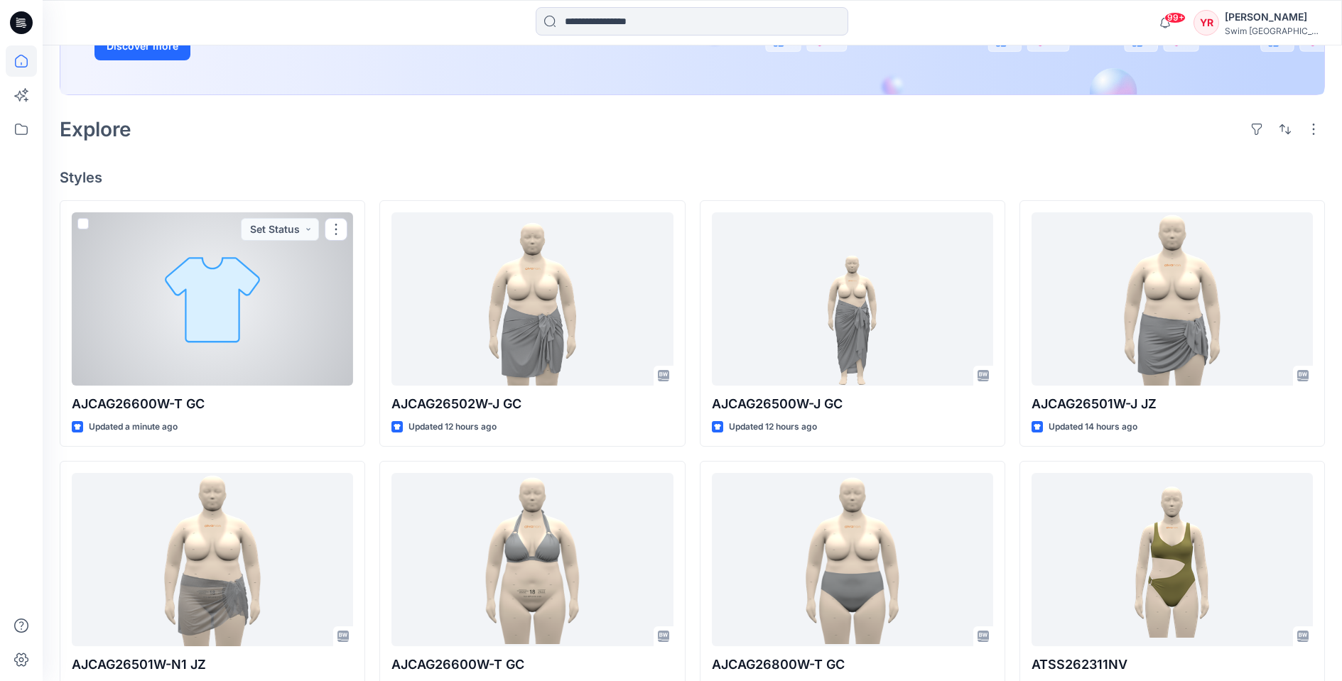
click at [230, 330] on div at bounding box center [212, 298] width 281 height 173
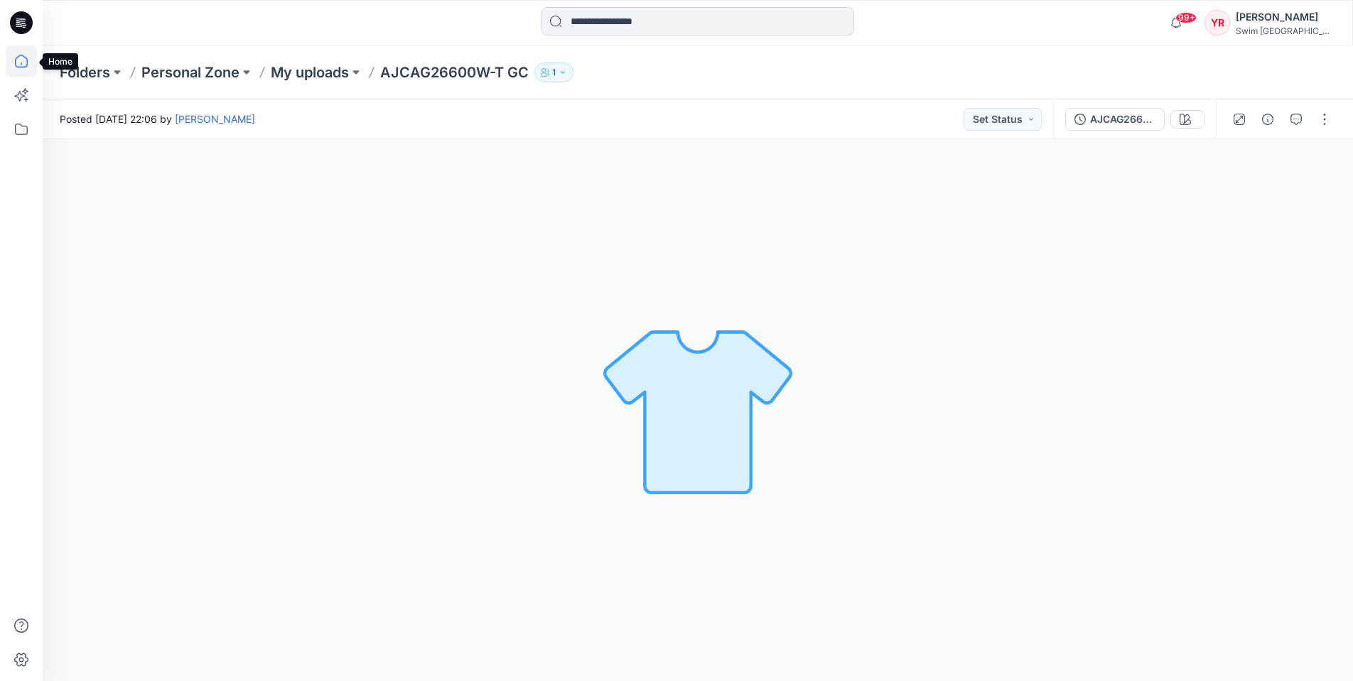
click at [10, 55] on icon at bounding box center [21, 60] width 31 height 31
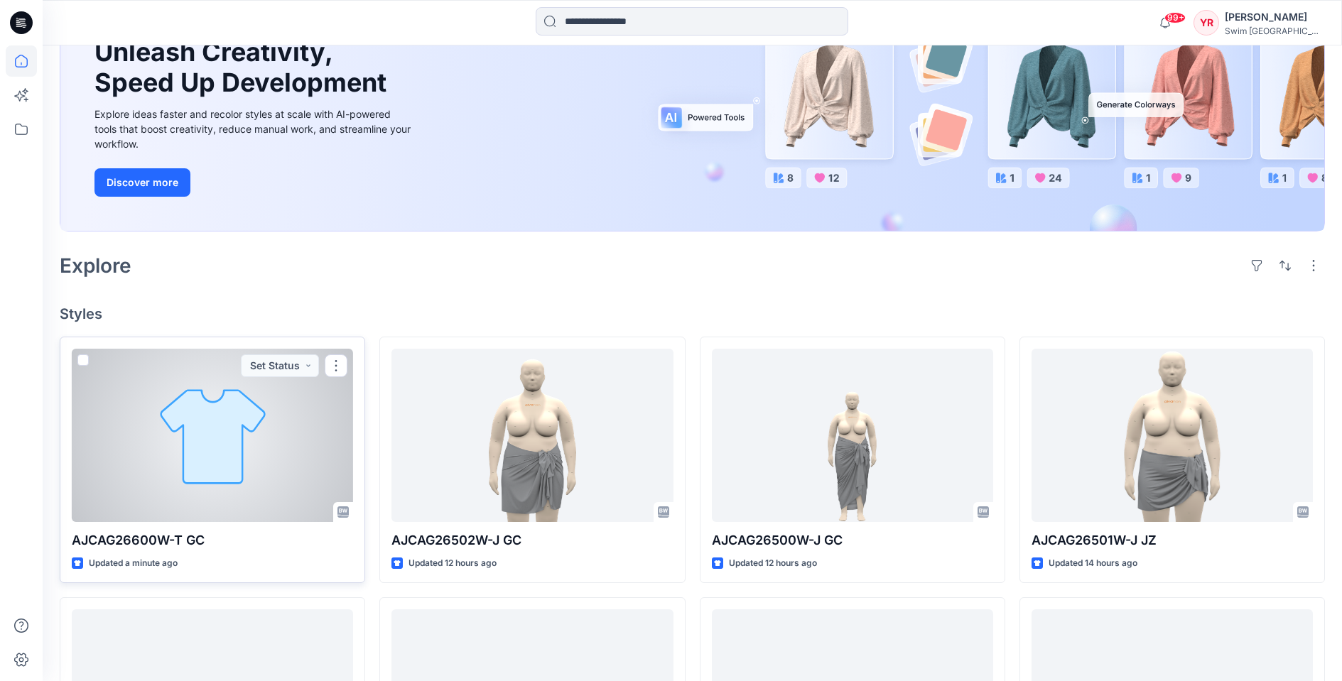
scroll to position [224, 0]
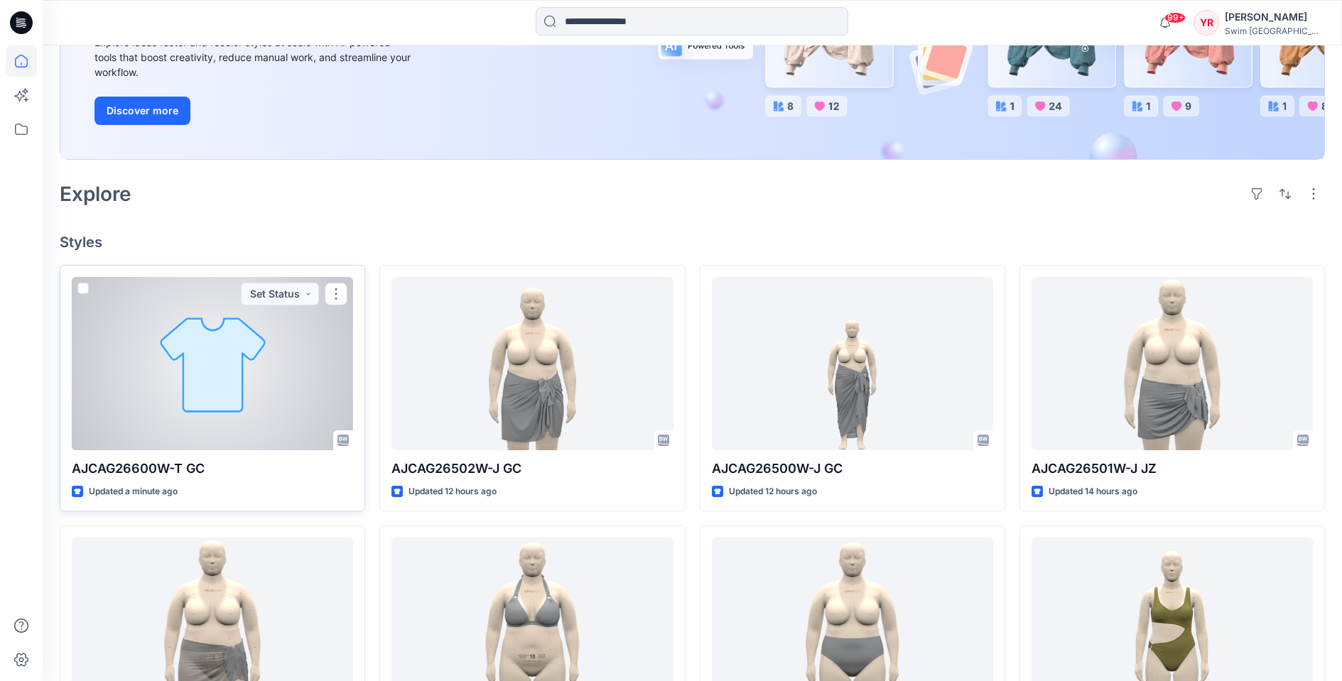
click at [202, 374] on div at bounding box center [212, 363] width 281 height 173
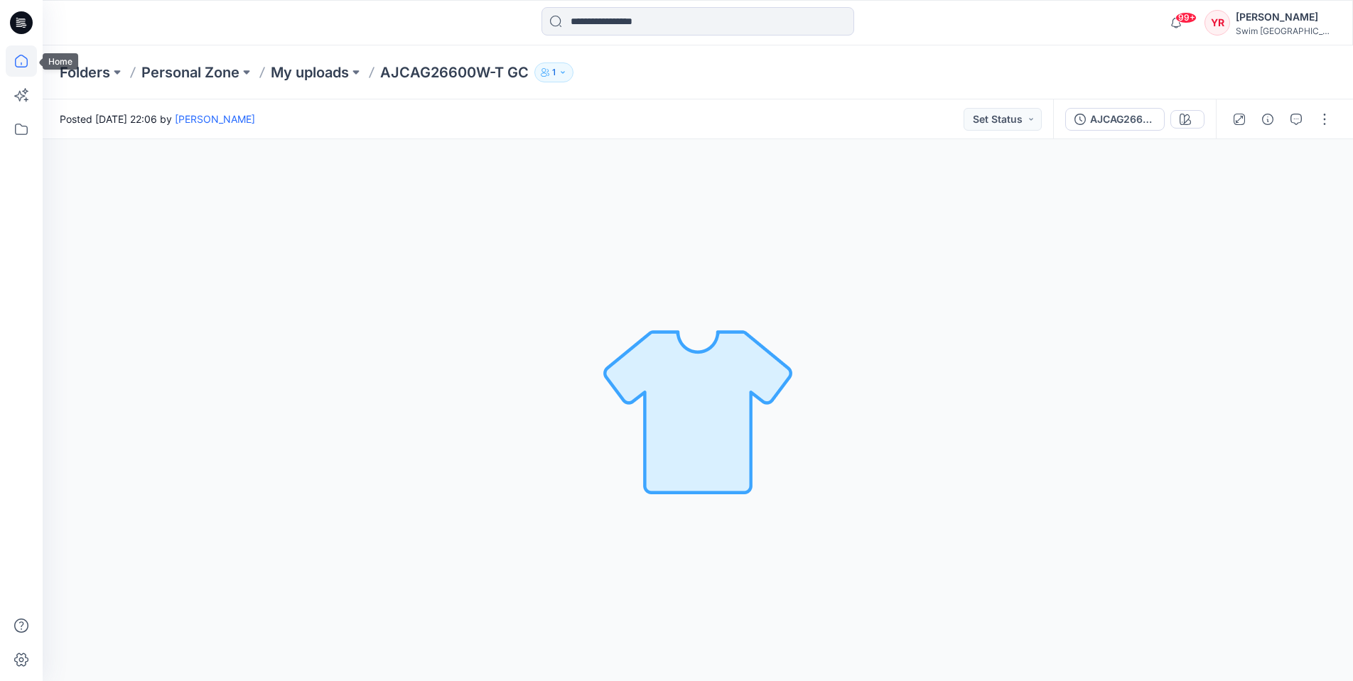
click at [12, 56] on icon at bounding box center [21, 60] width 31 height 31
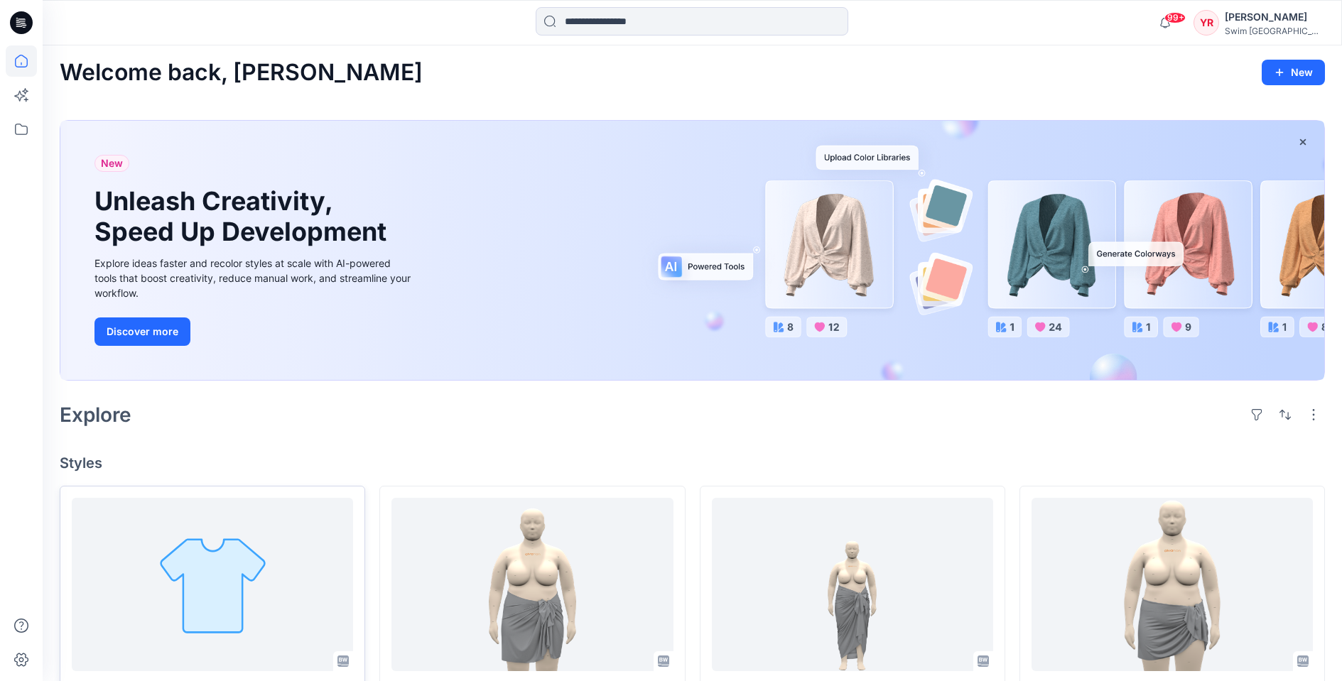
scroll to position [184, 0]
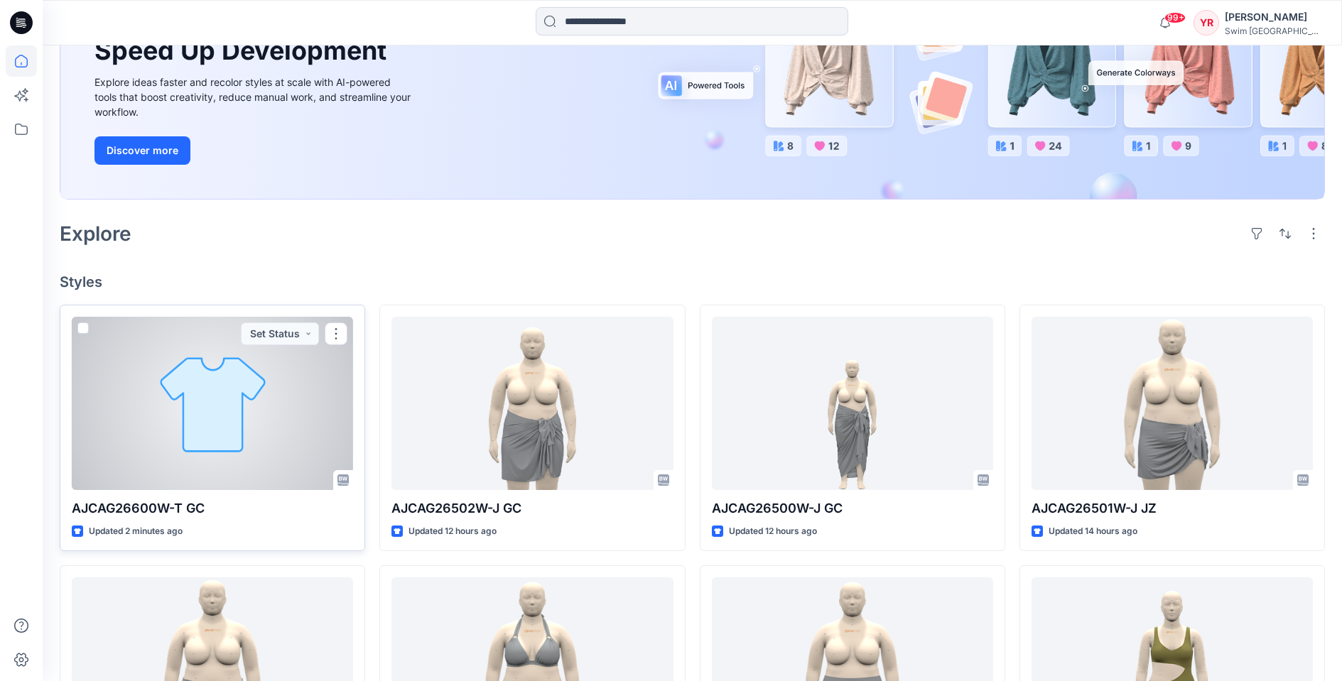
click at [262, 412] on div at bounding box center [212, 403] width 281 height 173
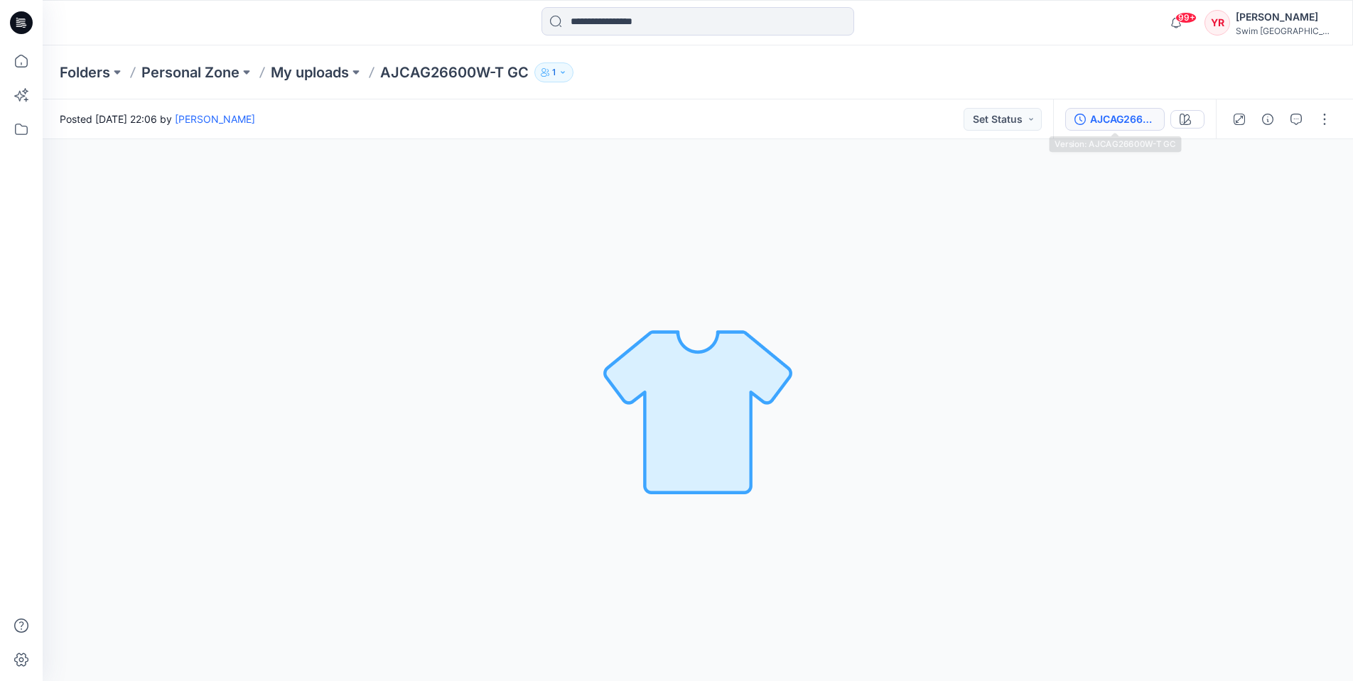
click at [1121, 117] on div "AJCAG26600W-T GC" at bounding box center [1122, 120] width 65 height 16
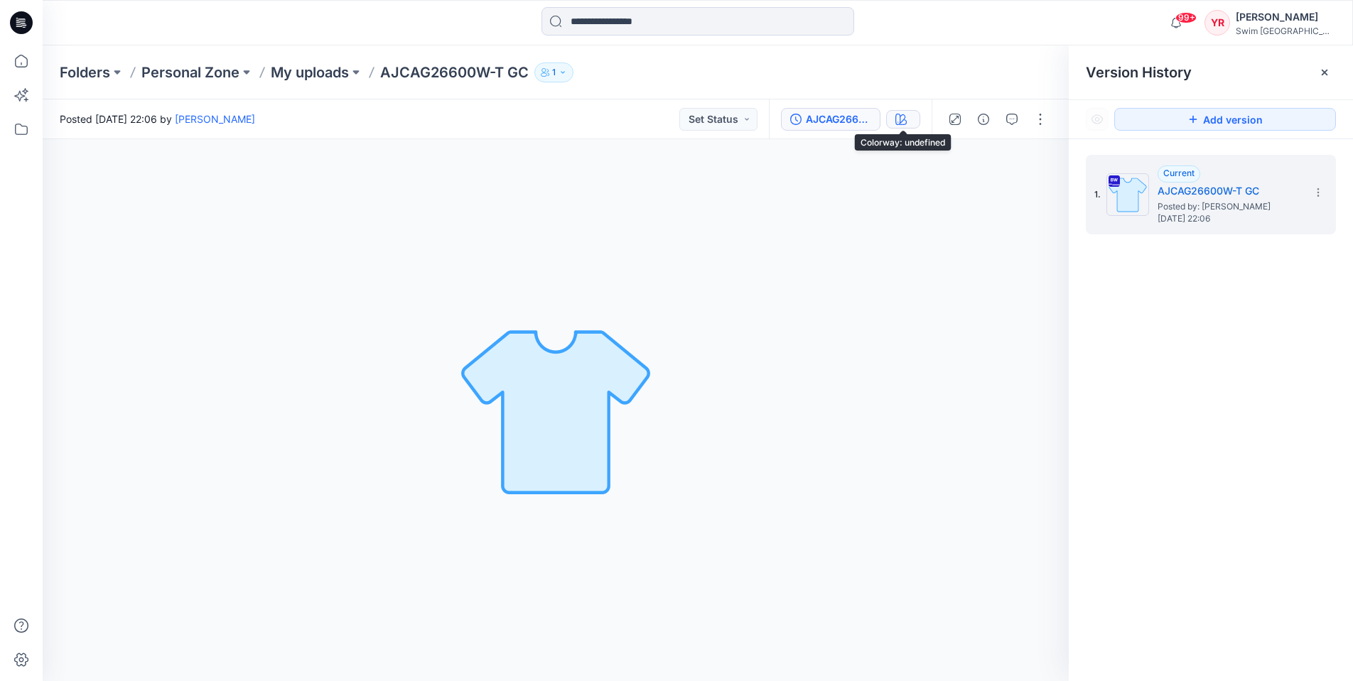
click at [900, 123] on icon "button" at bounding box center [900, 119] width 11 height 11
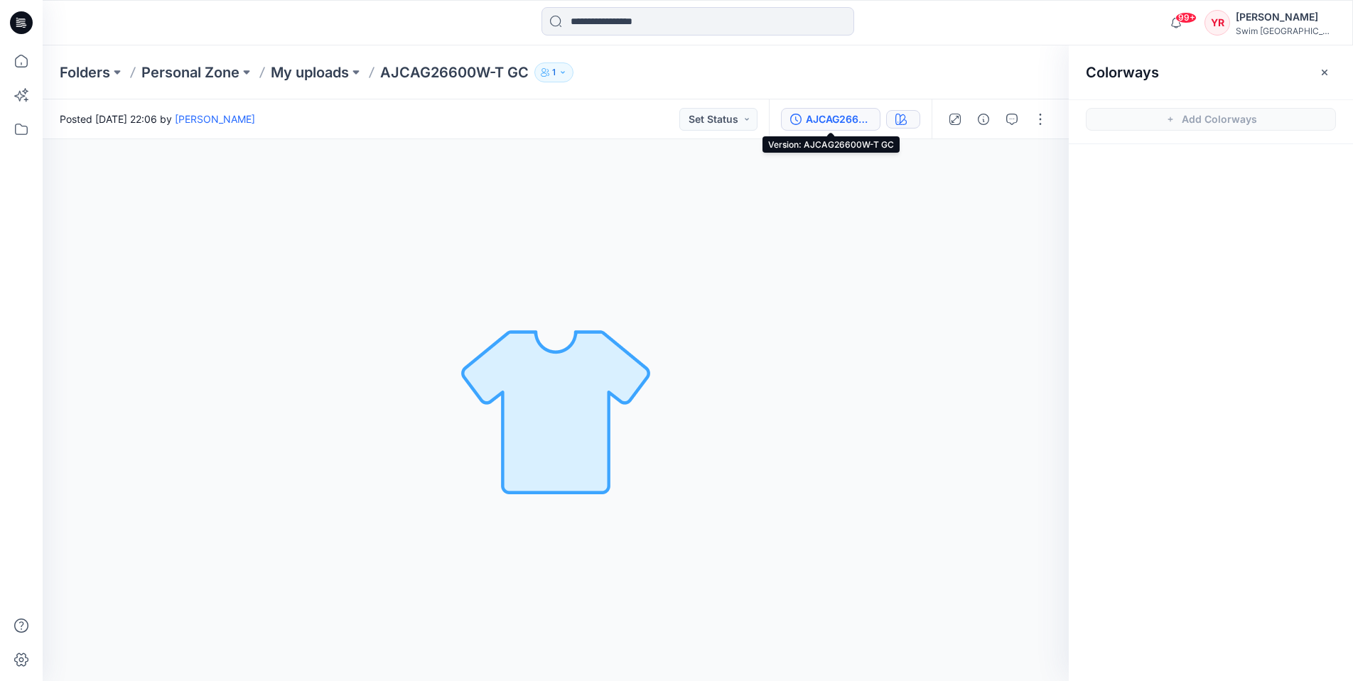
click at [829, 120] on div "AJCAG26600W-T GC" at bounding box center [838, 120] width 65 height 16
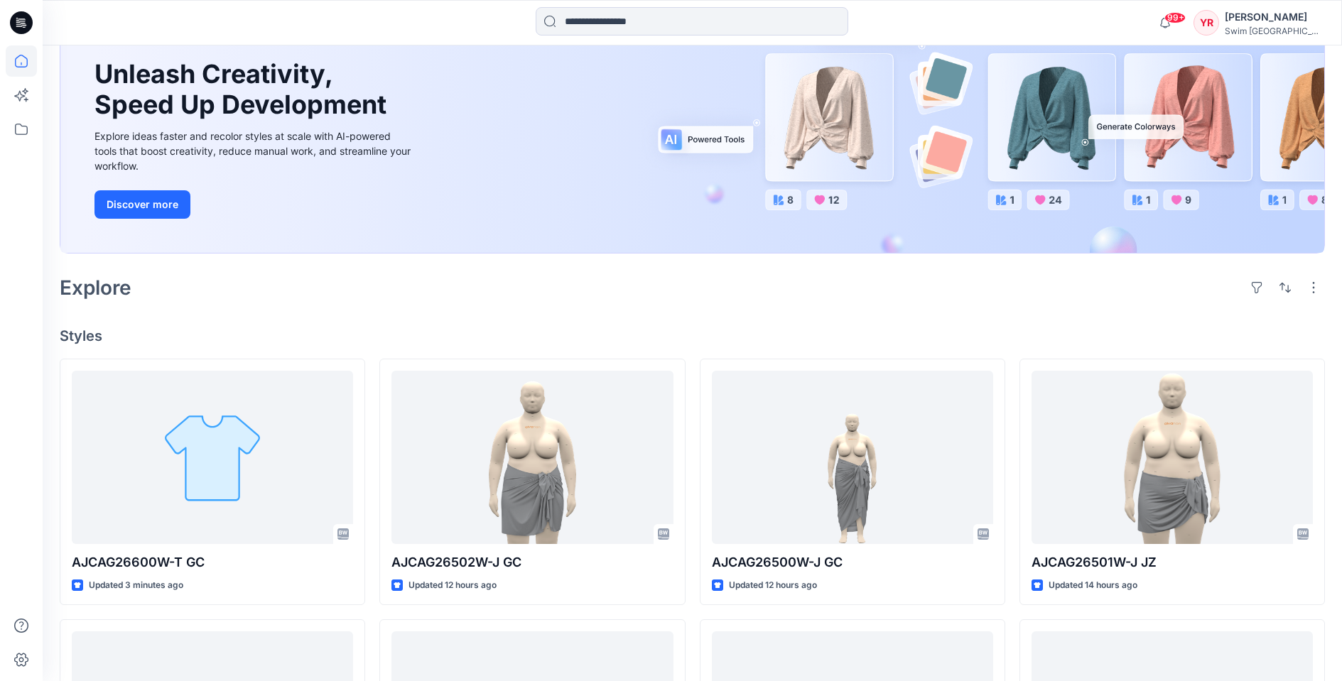
scroll to position [239, 0]
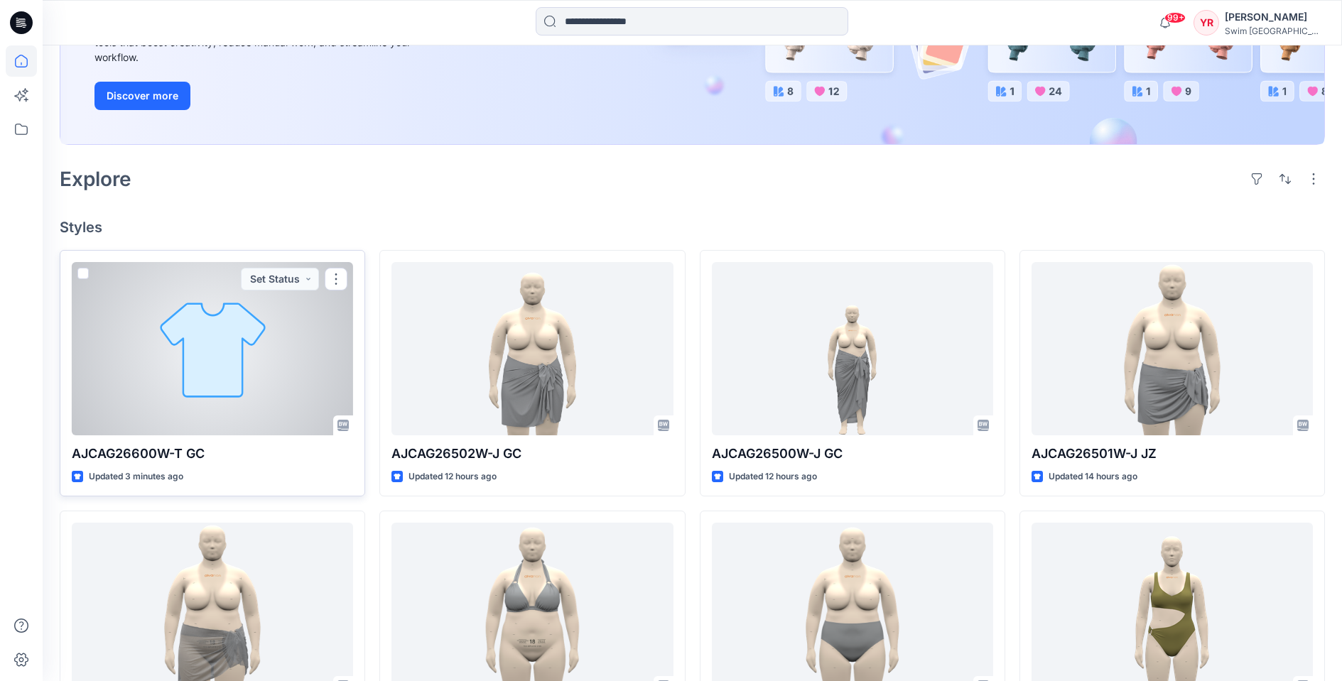
click at [254, 360] on div at bounding box center [212, 348] width 281 height 173
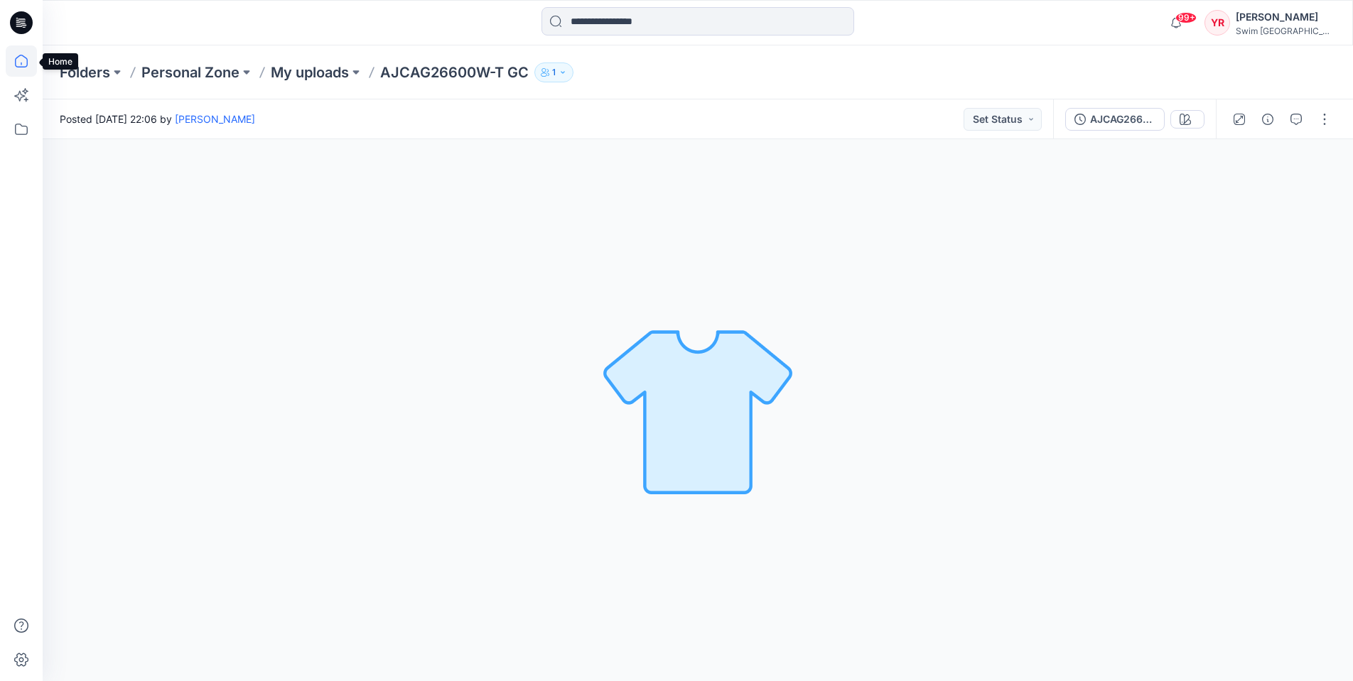
click at [21, 66] on icon at bounding box center [21, 60] width 31 height 31
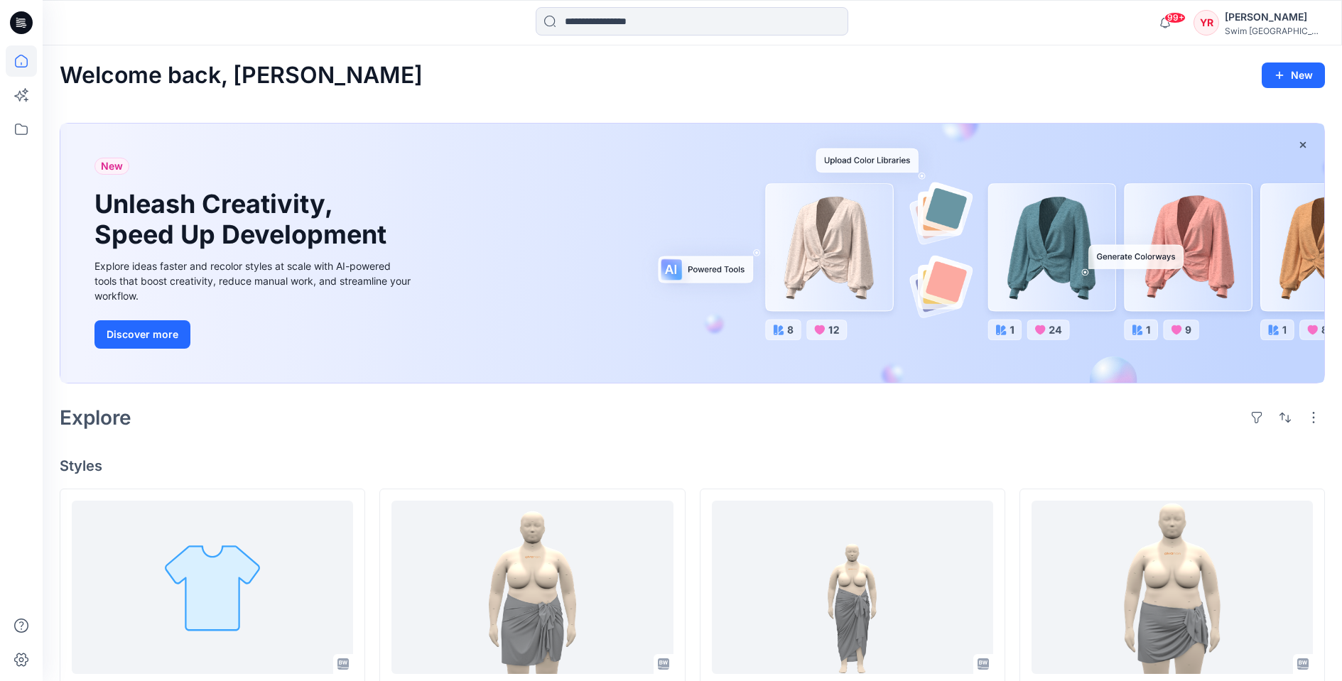
click at [1282, 20] on div "[PERSON_NAME]" at bounding box center [1274, 17] width 99 height 17
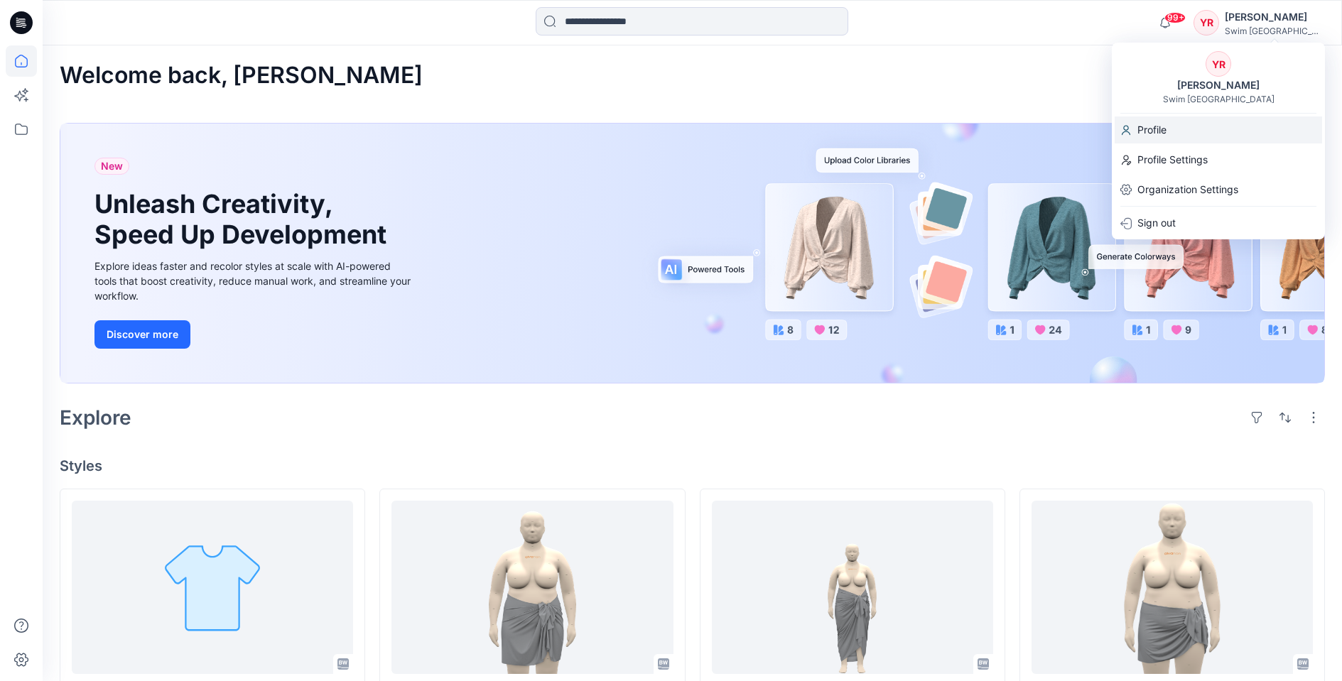
click at [1202, 129] on div "Profile" at bounding box center [1219, 130] width 208 height 27
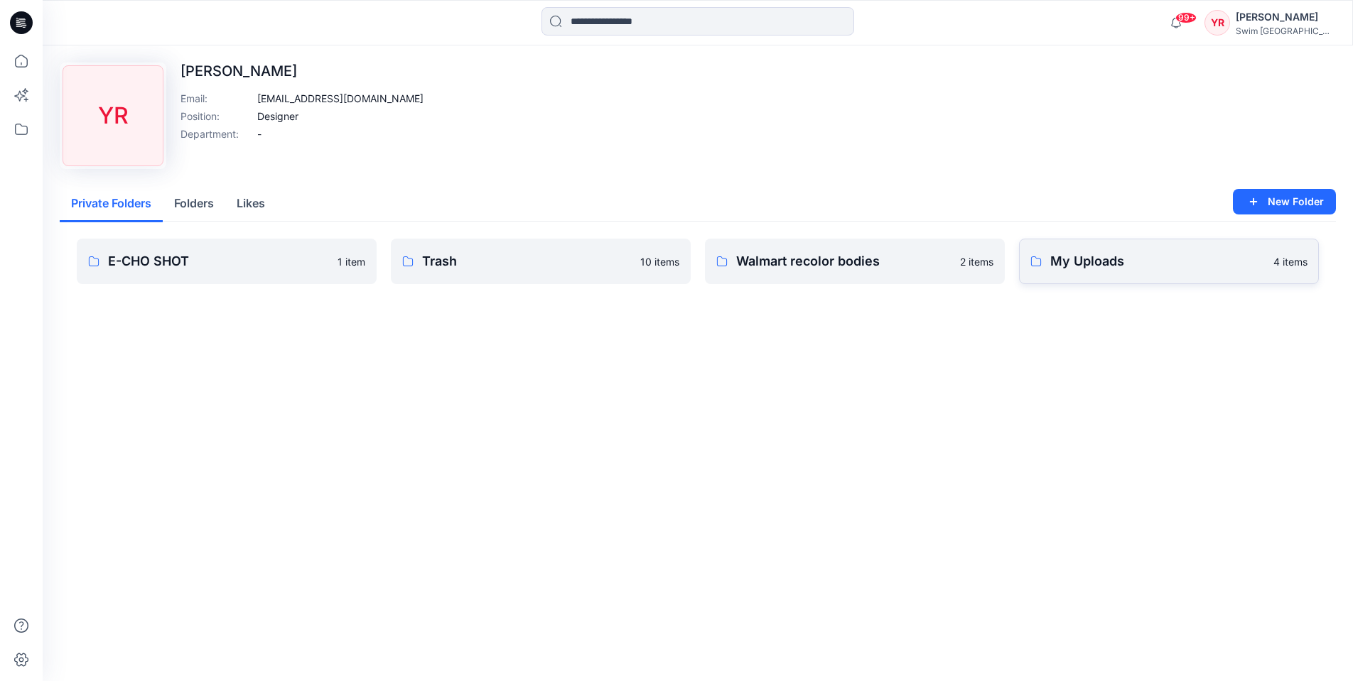
click at [1155, 271] on link "My Uploads 4 items" at bounding box center [1169, 261] width 300 height 45
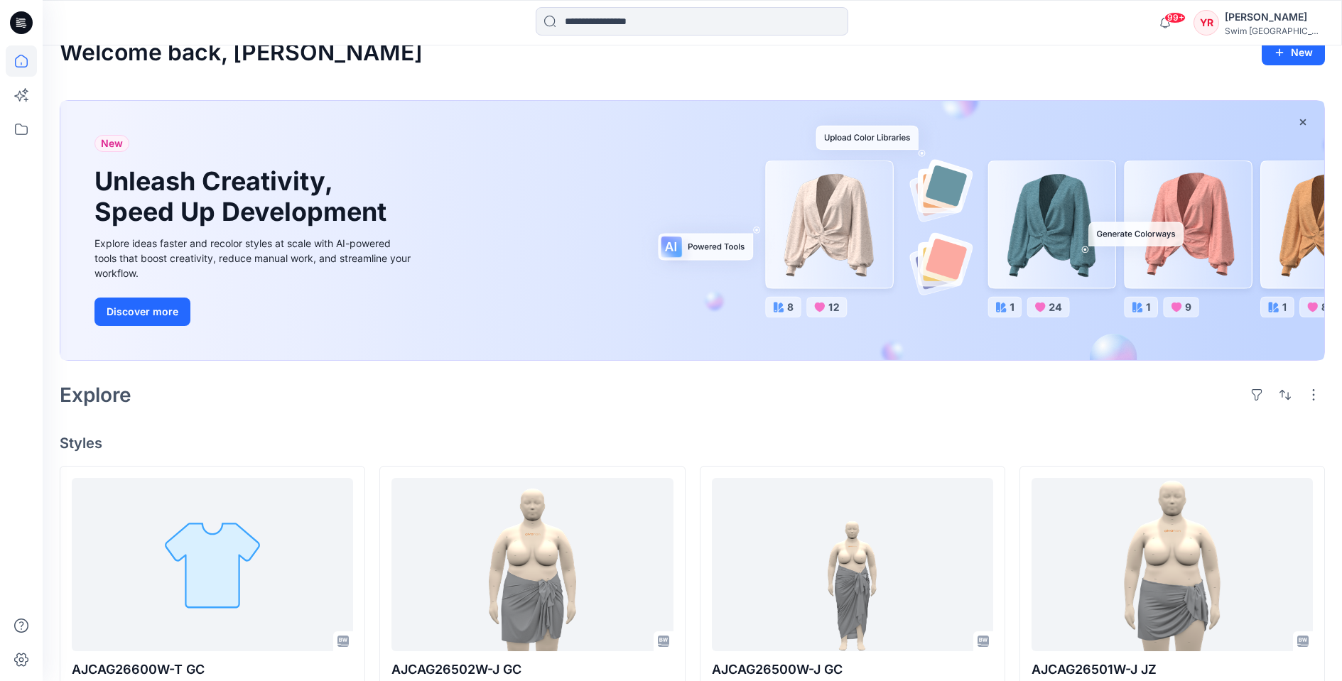
scroll to position [79, 0]
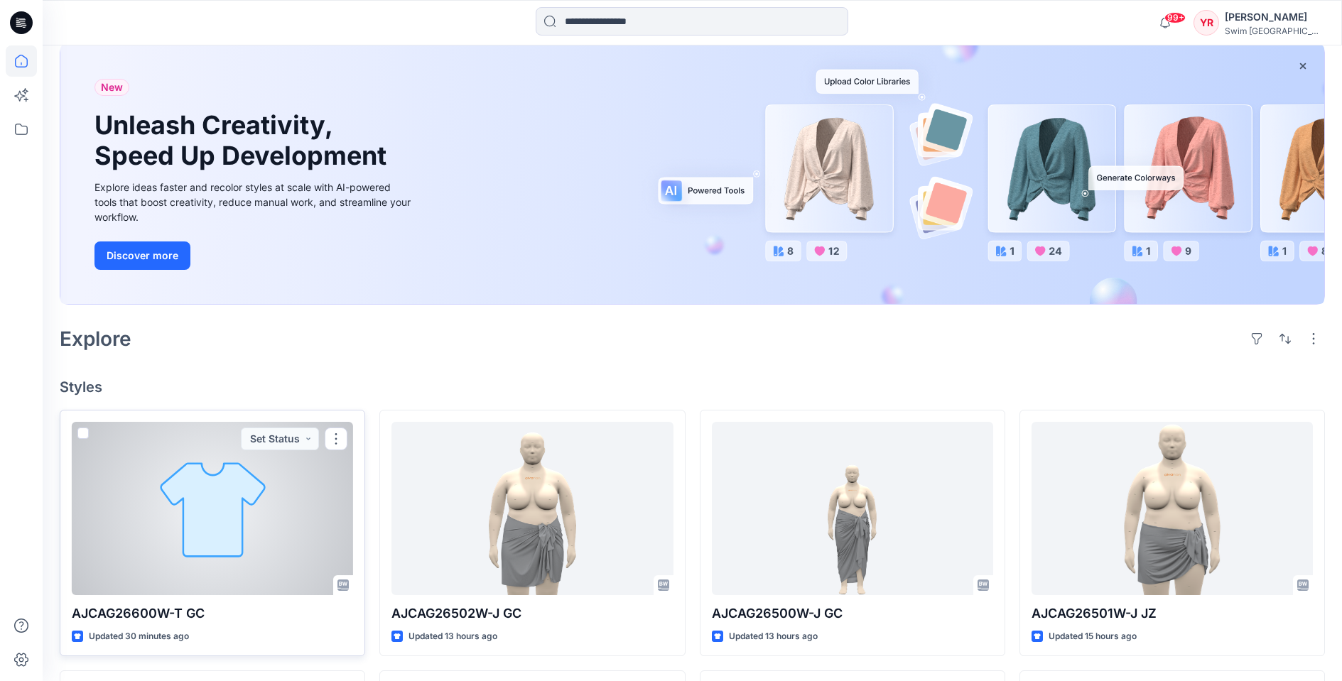
click at [180, 521] on div at bounding box center [212, 508] width 281 height 173
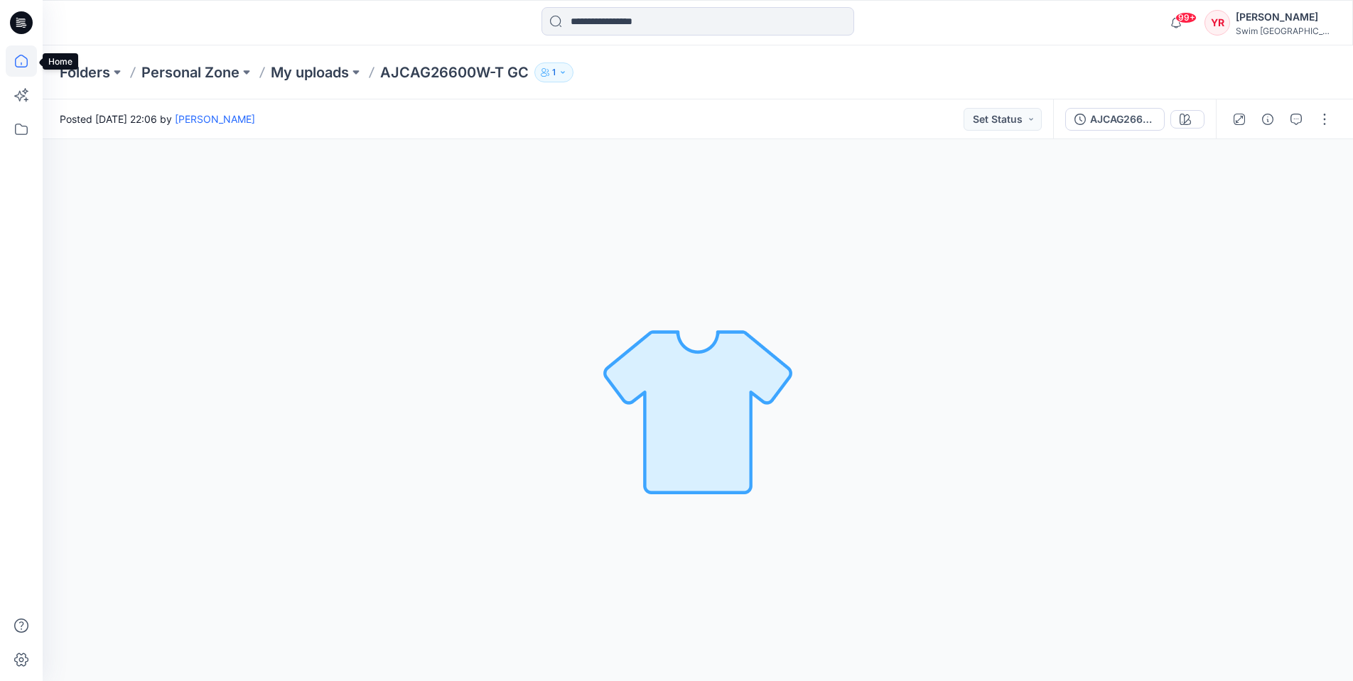
click at [21, 63] on icon at bounding box center [21, 64] width 1 height 3
